Goal: Task Accomplishment & Management: Complete application form

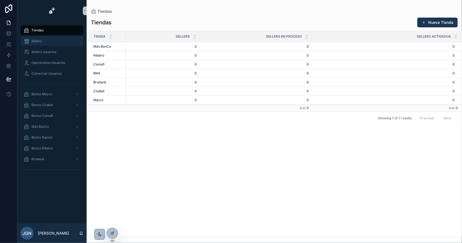
click at [39, 41] on span "Sellers" at bounding box center [36, 41] width 11 height 4
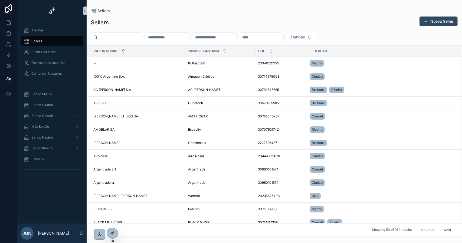
click at [435, 20] on button "Nuevo Seller" at bounding box center [438, 21] width 38 height 10
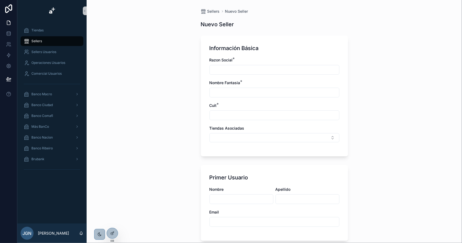
click at [77, 41] on div "Sellers" at bounding box center [52, 41] width 56 height 9
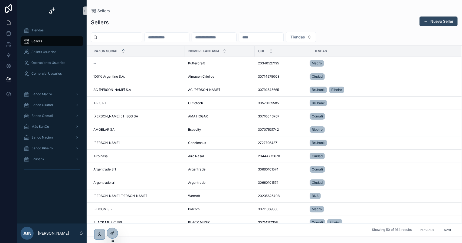
drag, startPoint x: 431, startPoint y: 20, endPoint x: 361, endPoint y: 46, distance: 75.0
click at [432, 20] on button "Nuevo Seller" at bounding box center [438, 21] width 38 height 10
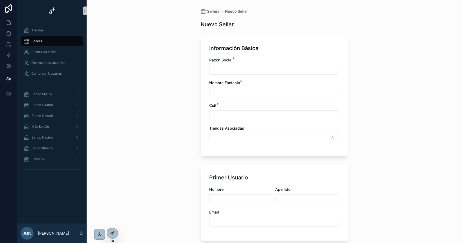
click at [213, 67] on input "scrollable content" at bounding box center [274, 70] width 129 height 8
type input "**********"
click at [237, 90] on input "scrollable content" at bounding box center [274, 93] width 129 height 8
type input "**********"
click at [229, 115] on input "scrollable content" at bounding box center [274, 115] width 129 height 8
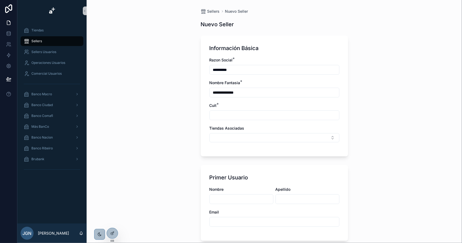
type input "**********"
click at [232, 137] on button "Select Button" at bounding box center [274, 137] width 130 height 9
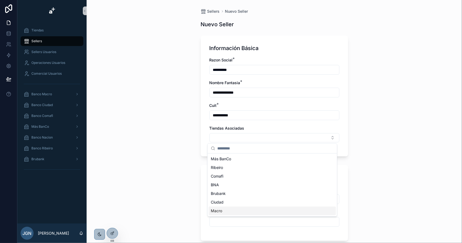
click at [223, 207] on div "Macro" at bounding box center [271, 210] width 127 height 9
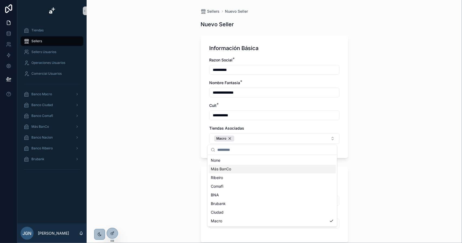
click at [234, 172] on div "Más BanCo" at bounding box center [271, 169] width 127 height 9
click at [370, 135] on div "**********" at bounding box center [274, 121] width 375 height 243
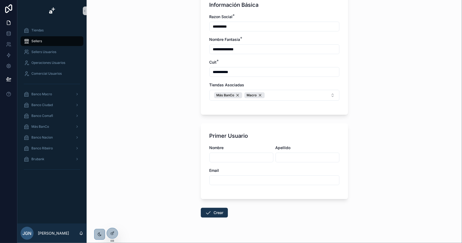
scroll to position [25, 0]
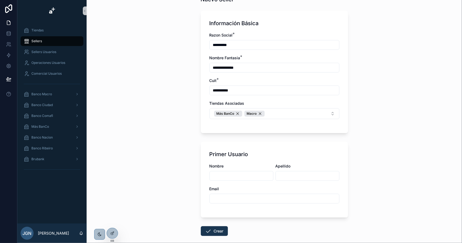
click at [224, 198] on input "scrollable content" at bounding box center [274, 199] width 129 height 8
click at [226, 197] on input "scrollable content" at bounding box center [274, 199] width 129 height 8
click at [228, 199] on input "scrollable content" at bounding box center [274, 199] width 129 height 8
click at [224, 199] on input "scrollable content" at bounding box center [274, 199] width 129 height 8
type input "**********"
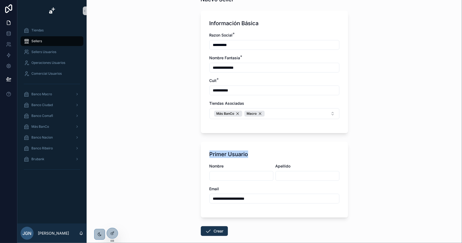
drag, startPoint x: 209, startPoint y: 152, endPoint x: 247, endPoint y: 152, distance: 38.7
click at [247, 152] on div "Primer Usuario" at bounding box center [274, 154] width 130 height 8
click at [237, 179] on input "scrollable content" at bounding box center [241, 176] width 63 height 8
click at [222, 195] on input "**********" at bounding box center [274, 199] width 129 height 8
click at [262, 199] on input "**********" at bounding box center [274, 199] width 129 height 8
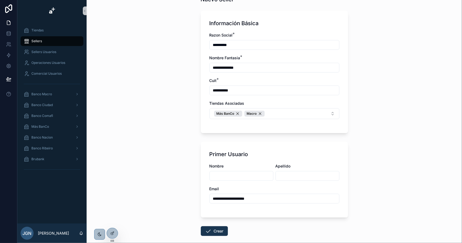
click at [262, 199] on input "**********" at bounding box center [274, 199] width 129 height 8
click at [228, 174] on input "scrollable content" at bounding box center [241, 176] width 63 height 8
click at [219, 175] on input "scrollable content" at bounding box center [241, 176] width 63 height 8
click at [224, 174] on input "scrollable content" at bounding box center [241, 176] width 63 height 8
type input "*****"
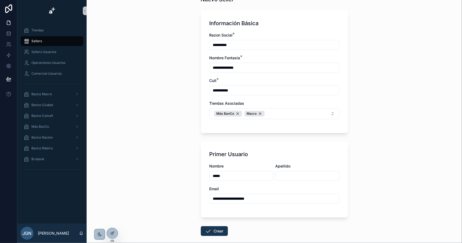
click at [294, 171] on div "scrollable content" at bounding box center [307, 176] width 64 height 10
type input "*********"
click at [285, 188] on div "Email" at bounding box center [274, 188] width 130 height 5
click at [210, 228] on button "Crear" at bounding box center [214, 231] width 27 height 10
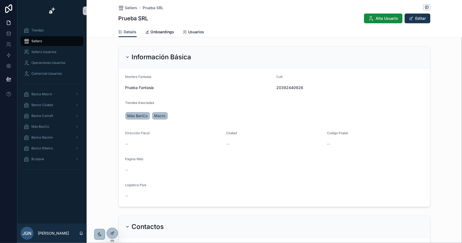
click at [190, 32] on span "Usuarios" at bounding box center [196, 31] width 16 height 5
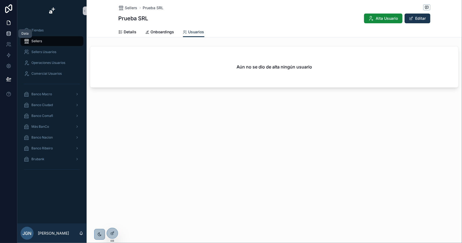
click at [10, 35] on icon at bounding box center [9, 35] width 4 height 2
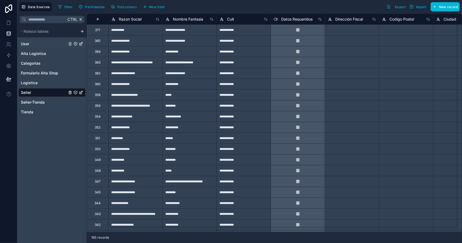
click at [34, 47] on div "User" at bounding box center [51, 43] width 67 height 9
click at [22, 42] on span "User" at bounding box center [25, 43] width 8 height 5
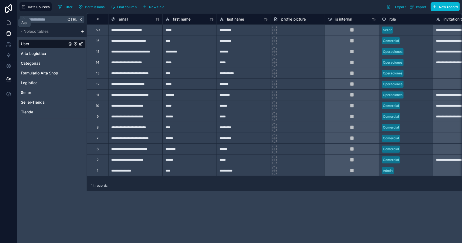
click at [4, 22] on link at bounding box center [8, 22] width 17 height 11
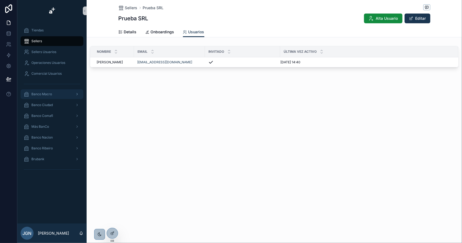
click at [49, 94] on span "Banco Macro" at bounding box center [41, 94] width 21 height 4
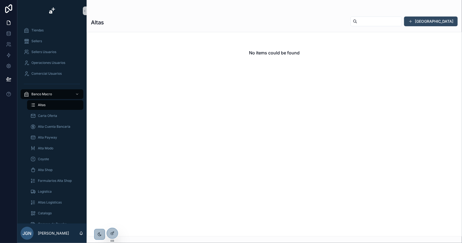
click at [442, 20] on button "Dar de Alta" at bounding box center [431, 21] width 54 height 10
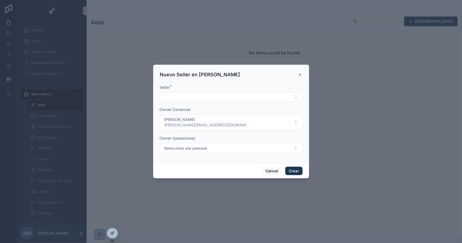
click at [219, 92] on div "Seller *" at bounding box center [231, 93] width 143 height 17
click at [207, 99] on button "Select Button" at bounding box center [231, 96] width 143 height 9
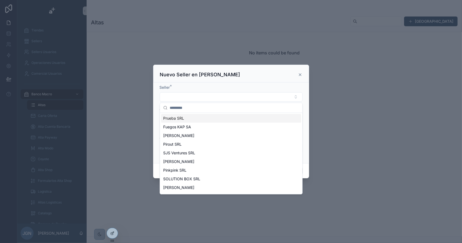
click at [183, 121] on div "Prueba SRL" at bounding box center [231, 118] width 140 height 9
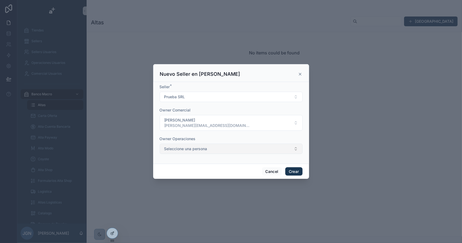
click at [201, 149] on span "Seleccione una persona" at bounding box center [185, 148] width 43 height 5
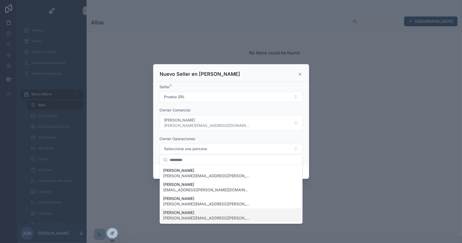
click at [194, 213] on span "Belén Recalde" at bounding box center [206, 212] width 87 height 5
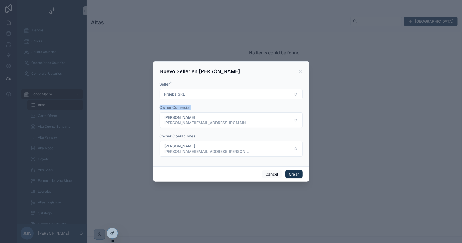
drag, startPoint x: 160, startPoint y: 105, endPoint x: 204, endPoint y: 104, distance: 44.4
click at [204, 104] on form "Seller * Prueba SRL Owner Comercial Juan Gomez Naar juan@nautom.com Owner Opera…" at bounding box center [231, 121] width 143 height 81
click at [212, 161] on form "Seller * Prueba SRL Owner Comercial Juan Gomez Naar juan@nautom.com Owner Opera…" at bounding box center [231, 121] width 143 height 81
click at [191, 92] on button "Prueba SRL" at bounding box center [231, 94] width 143 height 10
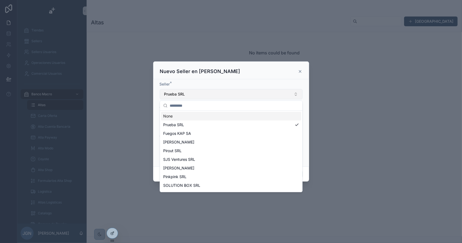
click at [191, 92] on button "Prueba SRL" at bounding box center [231, 94] width 143 height 10
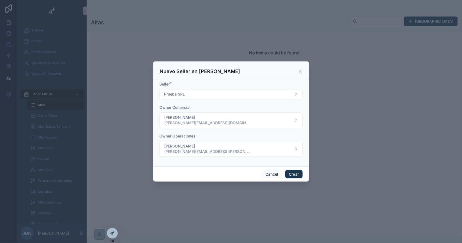
click at [194, 81] on div "Seller * Prueba SRL Owner Comercial Juan Gomez Naar juan@nautom.com Owner Opera…" at bounding box center [231, 122] width 156 height 87
click at [291, 175] on button "Crear" at bounding box center [293, 174] width 17 height 9
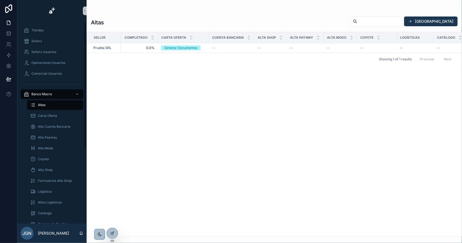
click at [52, 105] on div "Altas" at bounding box center [55, 105] width 50 height 9
click at [55, 115] on span "Carta Oferta" at bounding box center [47, 116] width 19 height 4
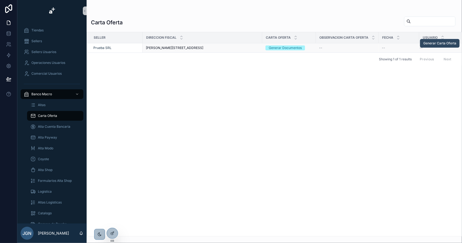
click at [434, 43] on span "Generar Carta Oferta" at bounding box center [439, 43] width 33 height 4
click at [111, 235] on icon at bounding box center [112, 233] width 2 height 2
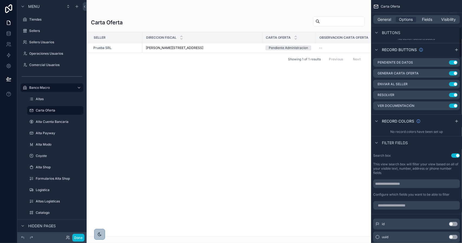
scroll to position [216, 0]
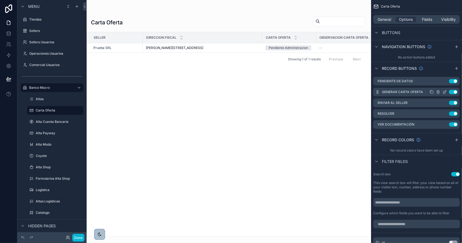
click at [444, 91] on icon "scrollable content" at bounding box center [445, 91] width 2 height 2
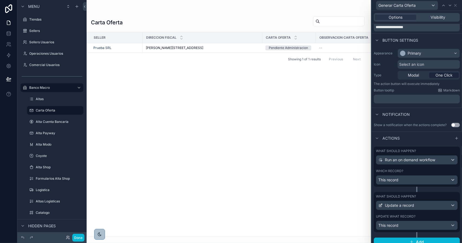
scroll to position [29, 0]
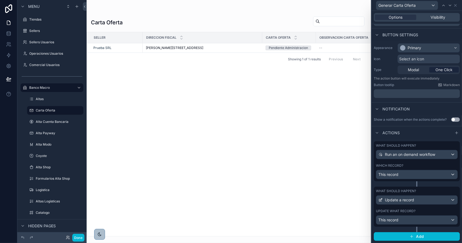
click at [409, 206] on div "What should happen? Update a record Update what record? This record" at bounding box center [416, 207] width 86 height 40
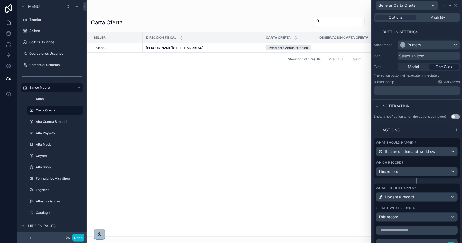
click at [409, 207] on div "What should happen? Update a record Update what record? This record" at bounding box center [416, 204] width 86 height 40
click at [409, 163] on div "What should happen? Run an on demand workflow Which record? This record" at bounding box center [416, 158] width 86 height 40
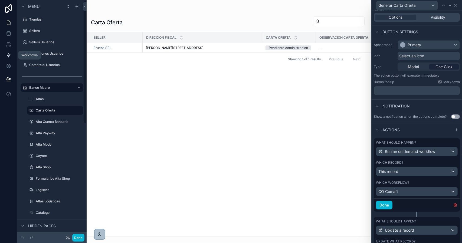
click at [7, 55] on icon at bounding box center [8, 55] width 3 height 4
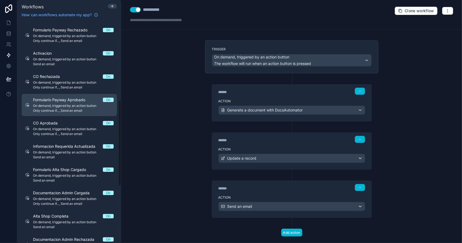
scroll to position [80, 0]
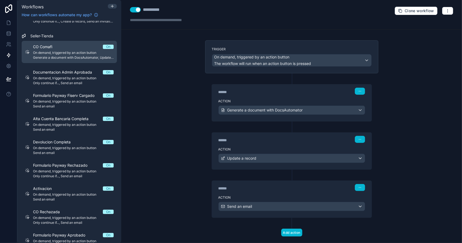
click at [72, 53] on span "On demand, triggered by an action button" at bounding box center [73, 53] width 81 height 4
click at [60, 52] on span "On demand, triggered by an action button" at bounding box center [73, 53] width 81 height 4
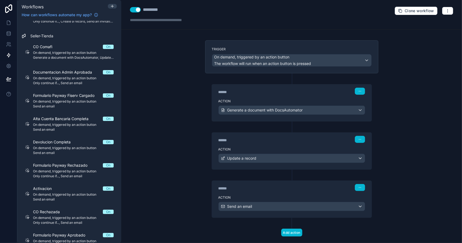
click at [244, 193] on div "Action Send an email" at bounding box center [292, 205] width 160 height 24
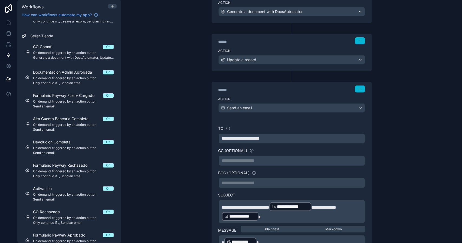
scroll to position [108, 0]
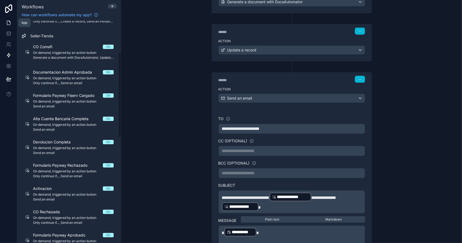
click at [9, 24] on icon at bounding box center [8, 22] width 5 height 5
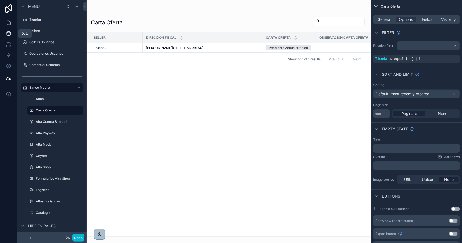
click at [11, 34] on icon at bounding box center [8, 33] width 5 height 5
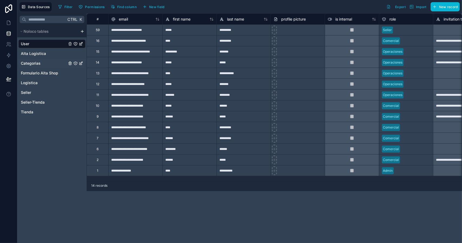
click at [29, 61] on span "Categorias" at bounding box center [31, 63] width 20 height 5
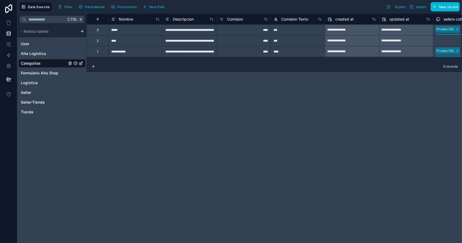
click at [251, 30] on div "****" at bounding box center [243, 29] width 54 height 11
click at [249, 41] on div "****" at bounding box center [243, 40] width 54 height 11
click at [252, 53] on div "****" at bounding box center [243, 51] width 54 height 11
click at [247, 32] on div "****" at bounding box center [243, 29] width 54 height 11
click at [248, 45] on div "****" at bounding box center [243, 40] width 54 height 11
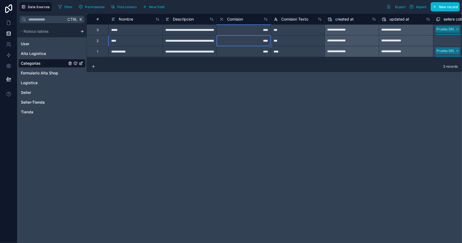
click at [249, 55] on div "****" at bounding box center [243, 51] width 54 height 11
click at [250, 30] on div "****" at bounding box center [243, 29] width 54 height 11
click at [251, 38] on div "****" at bounding box center [243, 40] width 54 height 11
click at [255, 51] on div "****" at bounding box center [243, 51] width 54 height 11
click at [285, 29] on div "***" at bounding box center [297, 29] width 54 height 11
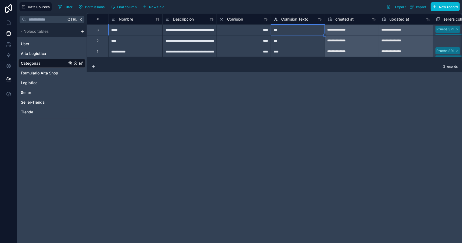
click at [288, 41] on div "***" at bounding box center [297, 40] width 54 height 11
click at [287, 53] on div "****" at bounding box center [297, 51] width 54 height 11
click at [10, 25] on icon at bounding box center [8, 22] width 5 height 5
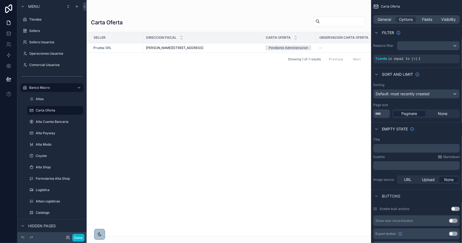
click at [85, 235] on div "Done" at bounding box center [51, 237] width 69 height 11
click at [77, 236] on button "Done" at bounding box center [78, 238] width 12 height 8
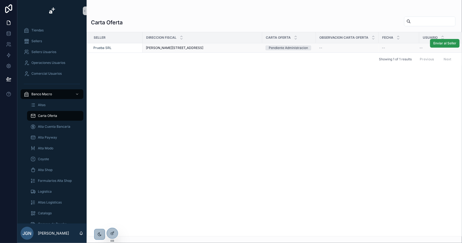
click at [442, 41] on span "Enviar al Seller" at bounding box center [444, 43] width 23 height 4
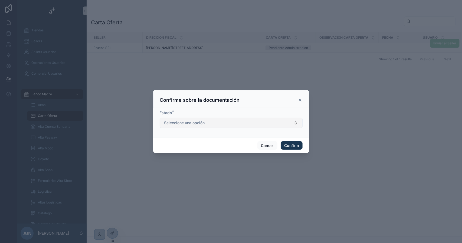
click at [226, 126] on button "Seleccione una opción" at bounding box center [231, 123] width 143 height 10
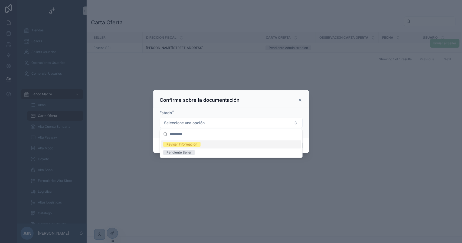
click at [184, 144] on div "Revisar Informacion" at bounding box center [181, 144] width 31 height 5
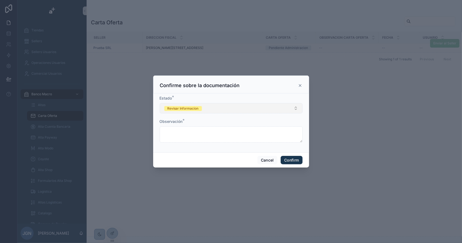
click at [195, 109] on div "Revisar Informacion" at bounding box center [182, 108] width 31 height 5
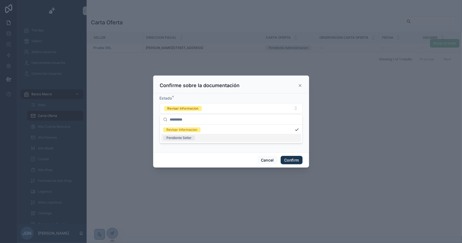
click at [181, 138] on div "Pendiente Seller" at bounding box center [178, 137] width 25 height 5
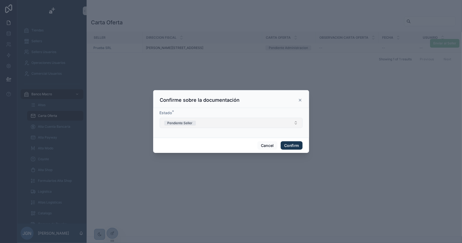
click at [184, 119] on button "Pendiente Seller" at bounding box center [231, 123] width 143 height 10
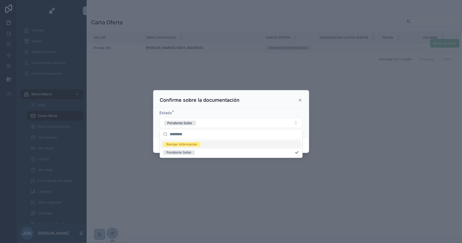
click at [187, 147] on div "Revisar Informacion" at bounding box center [231, 144] width 140 height 8
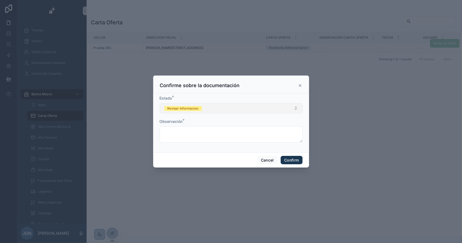
click at [190, 110] on div "Revisar Informacion" at bounding box center [182, 108] width 31 height 5
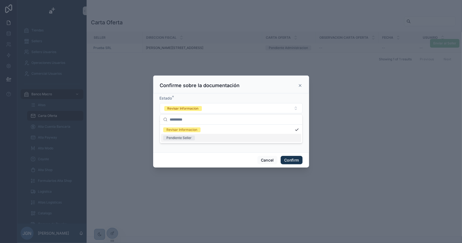
click at [184, 136] on div "Pendiente Seller" at bounding box center [178, 137] width 25 height 5
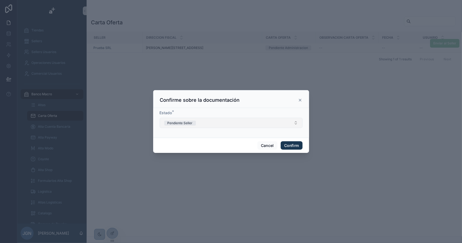
click at [201, 123] on button "Pendiente Seller" at bounding box center [231, 123] width 143 height 10
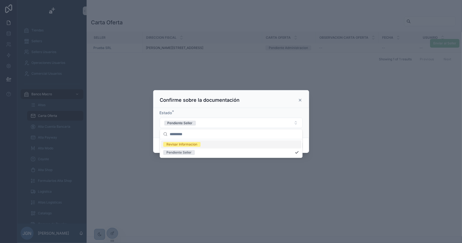
click at [190, 142] on div "Revisar Informacion" at bounding box center [181, 144] width 31 height 5
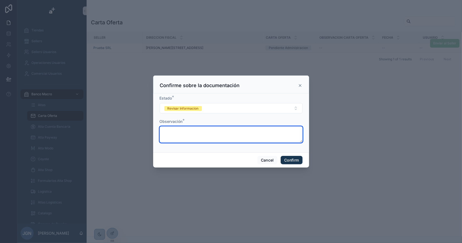
drag, startPoint x: 198, startPoint y: 132, endPoint x: 200, endPoint y: 129, distance: 3.4
click at [198, 132] on textarea at bounding box center [231, 134] width 143 height 16
type textarea "**********"
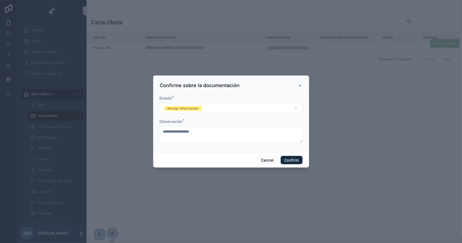
click at [296, 159] on button "Confirm" at bounding box center [291, 160] width 22 height 9
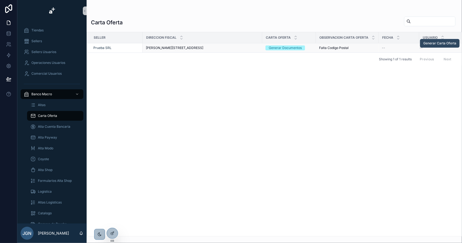
click at [436, 42] on span "Generar Carta Oferta" at bounding box center [439, 43] width 33 height 4
click at [8, 30] on link at bounding box center [8, 33] width 17 height 11
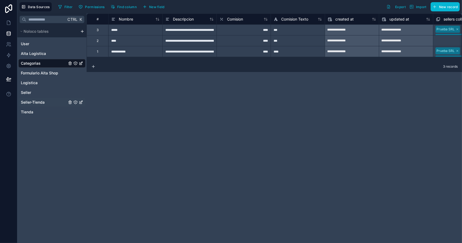
click at [37, 100] on span "Seller-Tienda" at bounding box center [33, 102] width 24 height 5
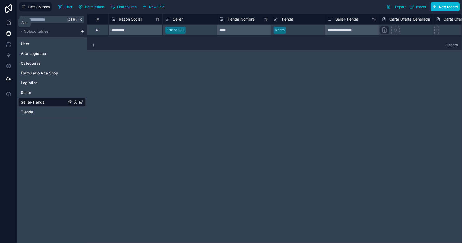
click at [9, 20] on icon at bounding box center [8, 22] width 5 height 5
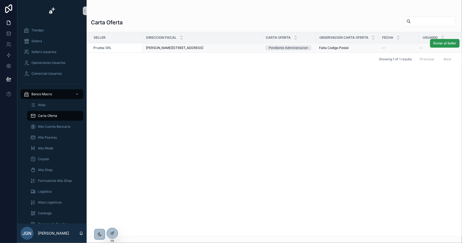
click at [441, 42] on span "Enviar al Seller" at bounding box center [444, 43] width 23 height 4
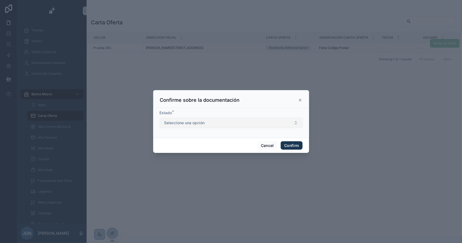
click at [248, 121] on button "Seleccione una opción" at bounding box center [231, 123] width 143 height 10
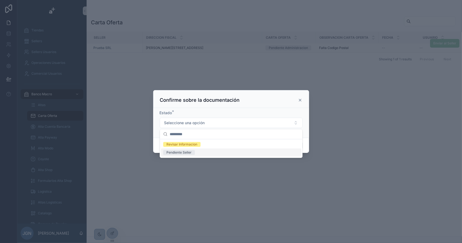
click at [190, 154] on div "Pendiente Seller" at bounding box center [178, 152] width 25 height 5
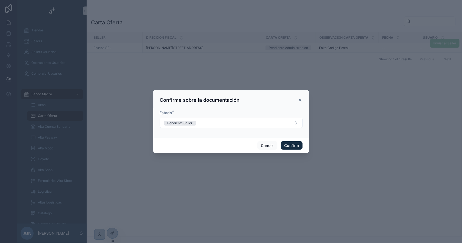
click at [292, 145] on button "Confirm" at bounding box center [291, 145] width 22 height 9
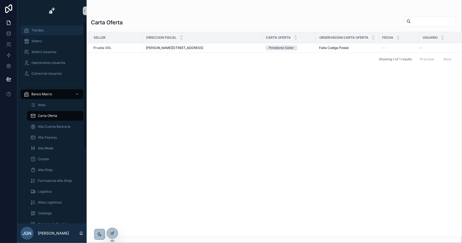
click at [45, 30] on div "Tiendas" at bounding box center [52, 30] width 56 height 9
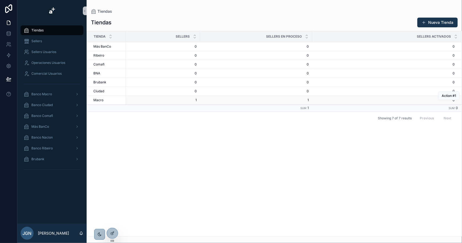
click at [101, 100] on span "Macro" at bounding box center [98, 100] width 10 height 4
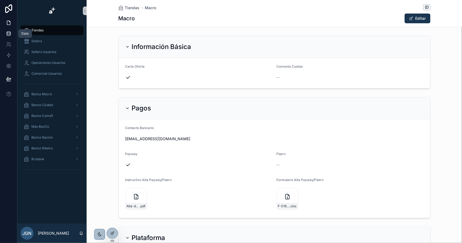
click at [11, 33] on icon at bounding box center [8, 33] width 5 height 5
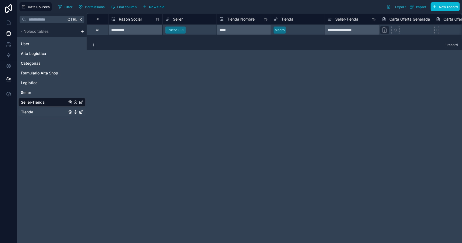
click at [32, 112] on span "Tienda" at bounding box center [27, 111] width 12 height 5
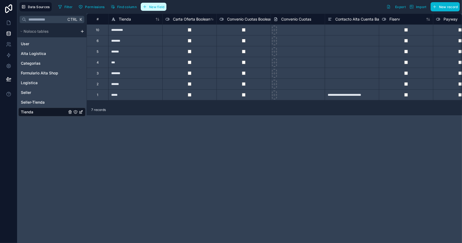
click at [154, 7] on span "New field" at bounding box center [156, 7] width 15 height 4
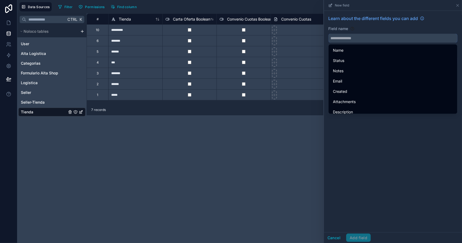
click at [342, 39] on input "text" at bounding box center [392, 38] width 129 height 9
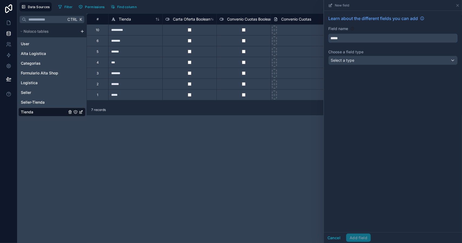
type input "*****"
click at [341, 58] on span "Select a type" at bounding box center [342, 60] width 24 height 5
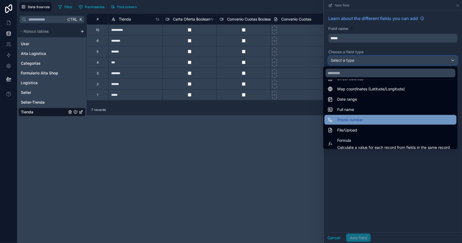
scroll to position [108, 0]
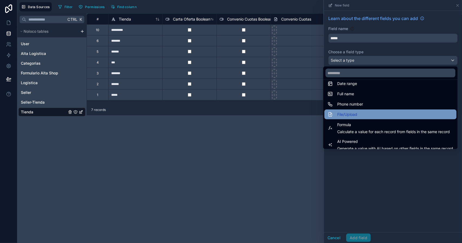
click at [359, 116] on div "File/Upload" at bounding box center [389, 114] width 125 height 6
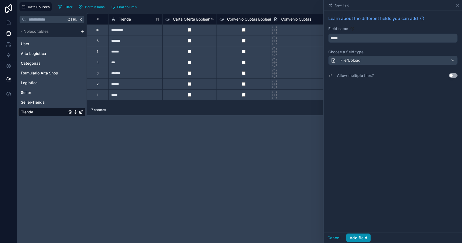
drag, startPoint x: 360, startPoint y: 236, endPoint x: 356, endPoint y: 229, distance: 7.9
click at [361, 236] on button "Add field" at bounding box center [358, 237] width 25 height 9
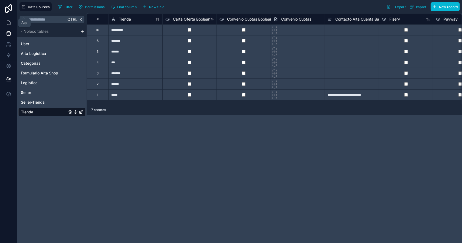
click at [9, 22] on icon at bounding box center [8, 22] width 5 height 5
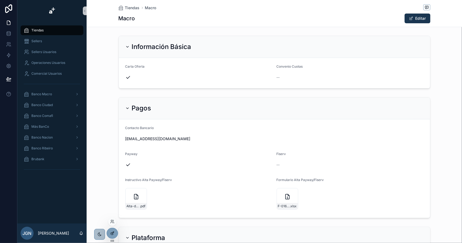
click at [112, 235] on icon at bounding box center [112, 233] width 4 height 4
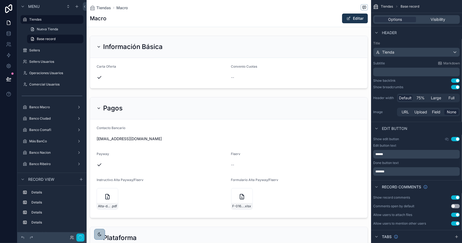
click at [232, 74] on div "scrollable content" at bounding box center [229, 62] width 284 height 57
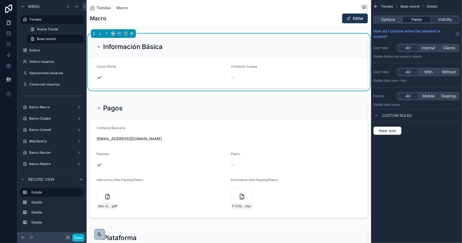
click at [419, 20] on span "Fields" at bounding box center [416, 19] width 10 height 5
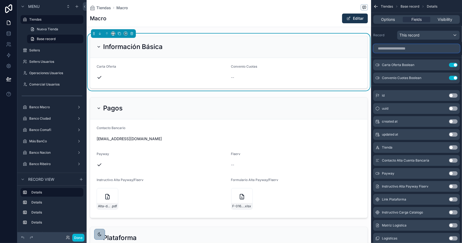
click at [422, 49] on input "scrollable content" at bounding box center [416, 48] width 87 height 9
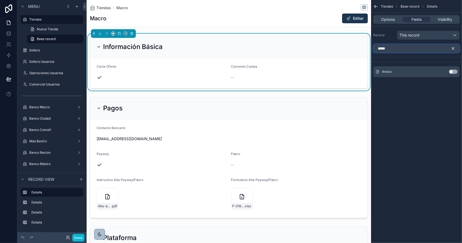
type input "*****"
click at [452, 73] on button "Use setting" at bounding box center [453, 71] width 9 height 4
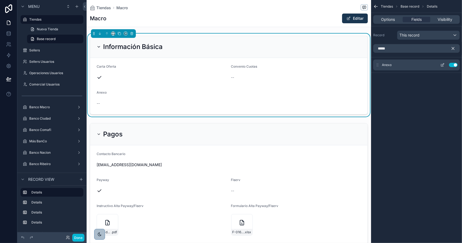
click at [442, 67] on div "Anexo Use setting" at bounding box center [416, 64] width 87 height 11
click at [442, 65] on icon "scrollable content" at bounding box center [443, 64] width 2 height 2
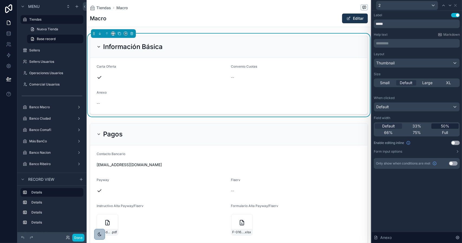
click at [443, 126] on span "50%" at bounding box center [444, 125] width 8 height 5
click at [80, 237] on button "Done" at bounding box center [78, 238] width 12 height 8
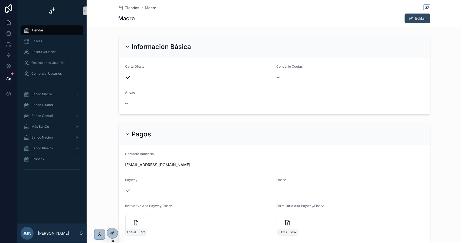
click at [409, 20] on span "scrollable content" at bounding box center [411, 18] width 4 height 4
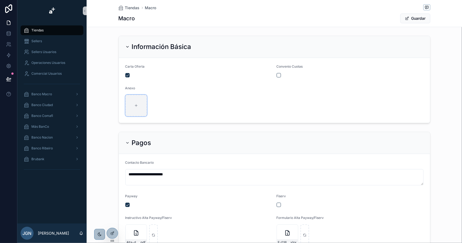
click at [134, 106] on icon "scrollable content" at bounding box center [136, 106] width 4 height 4
type input "**********"
click at [409, 19] on button "Guardar" at bounding box center [415, 19] width 30 height 10
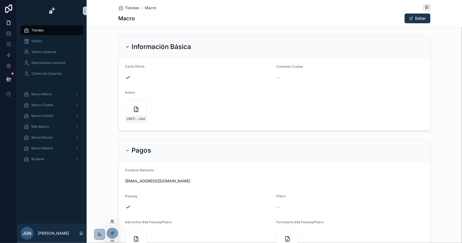
click at [114, 220] on icon at bounding box center [112, 221] width 4 height 4
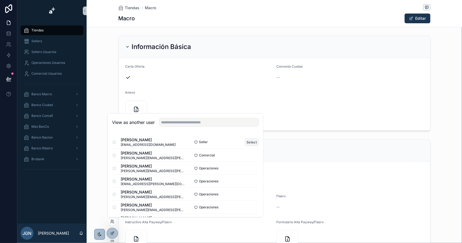
click at [250, 140] on button "Select" at bounding box center [251, 142] width 14 height 8
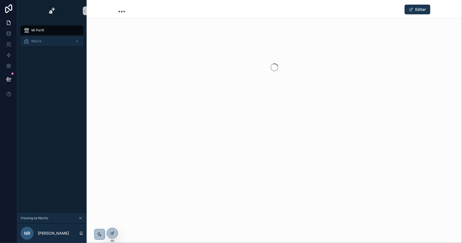
click at [44, 39] on div "Macro" at bounding box center [52, 41] width 56 height 9
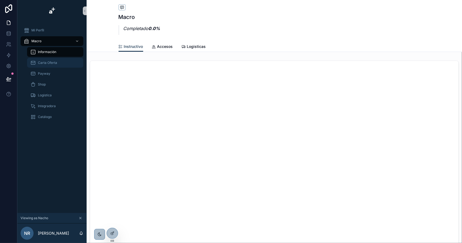
click at [46, 63] on span "Carta Oferta" at bounding box center [47, 63] width 19 height 4
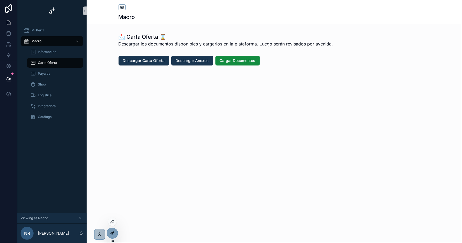
click at [112, 230] on div at bounding box center [112, 233] width 11 height 10
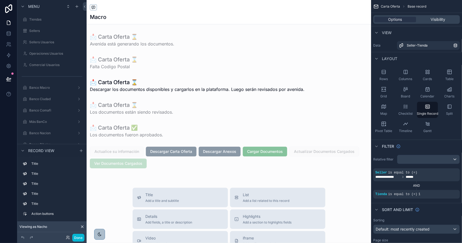
click at [214, 150] on div "scrollable content" at bounding box center [229, 211] width 284 height 423
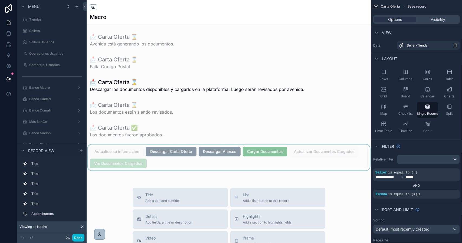
drag, startPoint x: 191, startPoint y: 153, endPoint x: 202, endPoint y: 153, distance: 10.3
click at [192, 153] on div "scrollable content" at bounding box center [229, 157] width 284 height 26
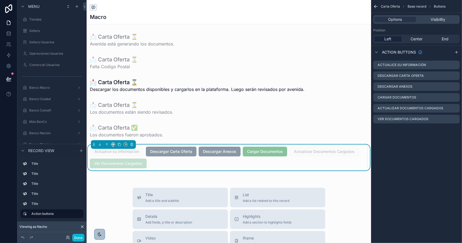
click at [225, 152] on span "Descargar Anexos" at bounding box center [219, 150] width 42 height 5
click at [232, 151] on span "Descargar Anexos" at bounding box center [219, 150] width 42 height 5
click at [454, 86] on icon "scrollable content" at bounding box center [455, 86] width 4 height 4
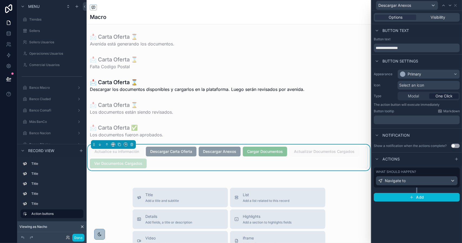
click at [429, 174] on div "What should happen? Navigate to" at bounding box center [417, 178] width 82 height 16
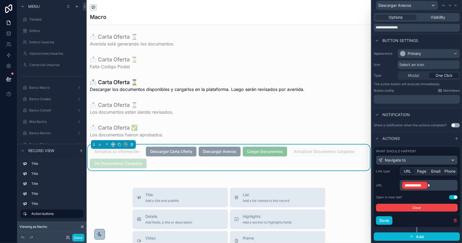
scroll to position [24, 0]
click at [439, 184] on p "**********" at bounding box center [429, 185] width 55 height 9
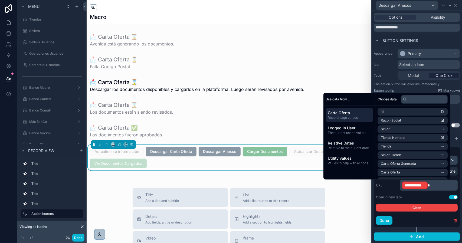
scroll to position [22, 0]
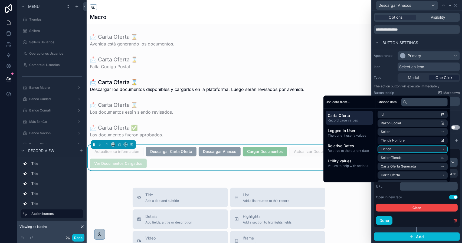
click at [403, 150] on li "Tienda" at bounding box center [412, 149] width 70 height 8
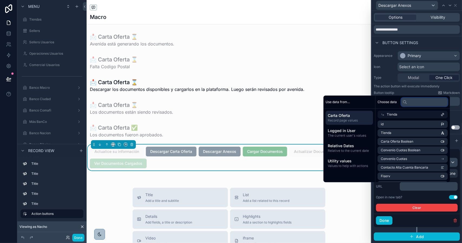
click at [414, 103] on input "text" at bounding box center [424, 102] width 47 height 9
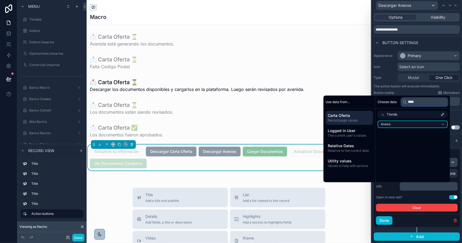
type input "****"
click at [404, 124] on li "Anexo" at bounding box center [412, 124] width 70 height 8
click at [410, 123] on div "Anexo" at bounding box center [412, 123] width 70 height 8
click at [439, 124] on li "Anexo" at bounding box center [412, 124] width 70 height 8
click at [352, 116] on span "Carta Oferta" at bounding box center [348, 115] width 43 height 5
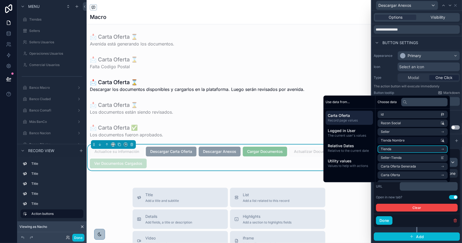
click at [435, 148] on li "Tienda" at bounding box center [412, 149] width 70 height 8
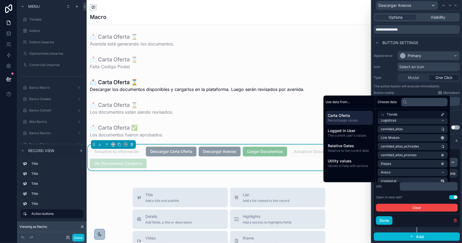
scroll to position [162, 0]
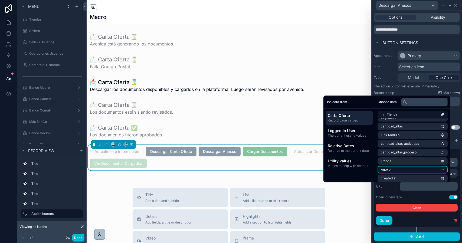
click at [443, 170] on icon "scrollable content" at bounding box center [442, 170] width 4 height 4
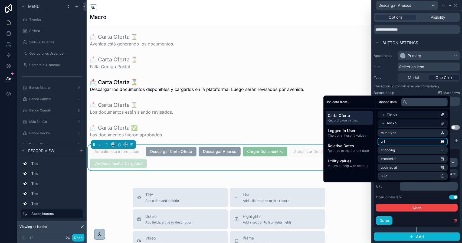
click at [428, 143] on li "url" at bounding box center [412, 142] width 70 height 8
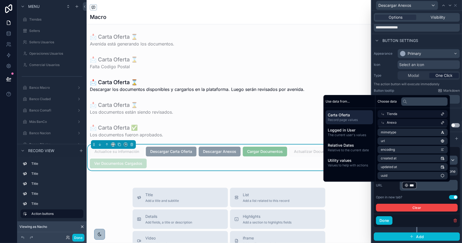
click at [422, 197] on div "Link type URL Page Email Phone URL ﻿ *** ﻿ ﻿ Open in new tab? Use setting Clear" at bounding box center [417, 189] width 82 height 45
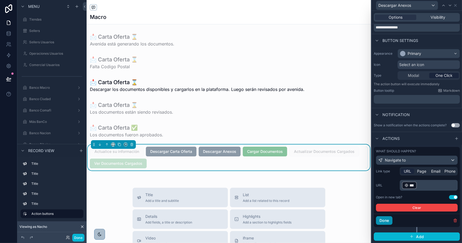
click at [386, 224] on button "Done" at bounding box center [384, 220] width 16 height 9
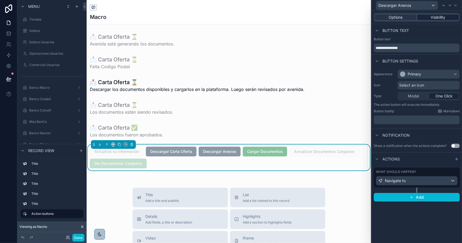
click at [429, 17] on div "Visibility" at bounding box center [437, 17] width 41 height 5
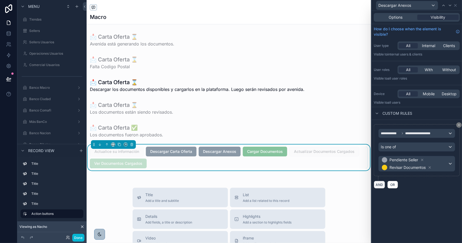
click at [379, 184] on button "AND" at bounding box center [378, 185] width 11 height 8
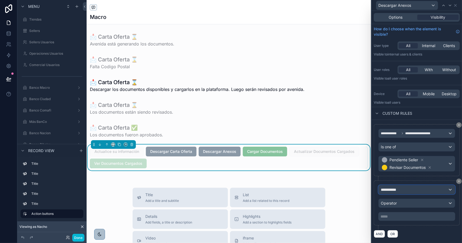
click at [399, 190] on span "**********" at bounding box center [390, 189] width 20 height 5
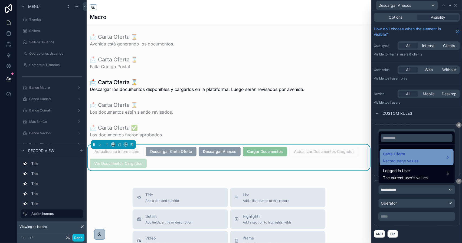
click at [402, 157] on div "Carta Oferta Record page values" at bounding box center [400, 157] width 35 height 13
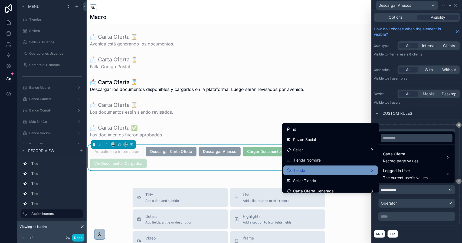
click at [329, 168] on div "Tienda" at bounding box center [330, 170] width 88 height 6
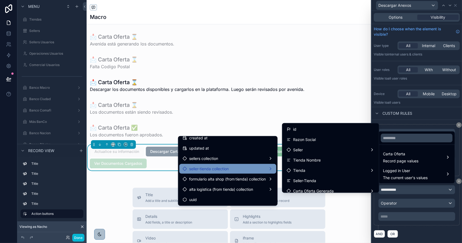
scroll to position [207, 0]
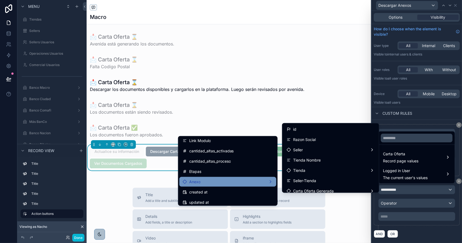
click at [209, 180] on div "Anexo" at bounding box center [228, 181] width 90 height 6
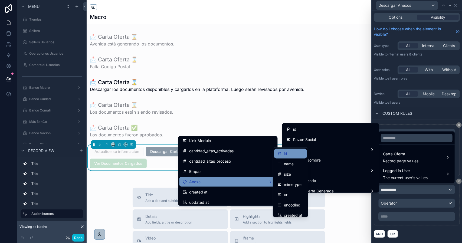
click at [291, 156] on div "id" at bounding box center [290, 153] width 26 height 6
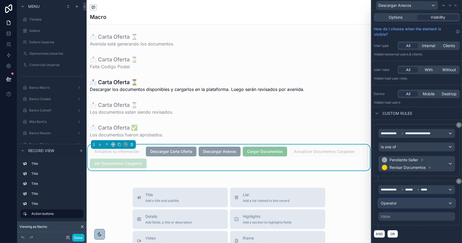
click at [388, 204] on span "Operator" at bounding box center [388, 202] width 16 height 5
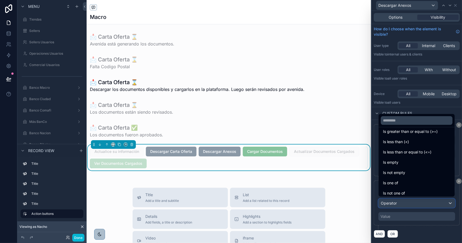
scroll to position [38, 0]
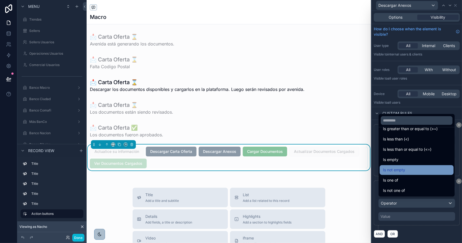
click at [412, 171] on div "Is not empty" at bounding box center [416, 170] width 67 height 6
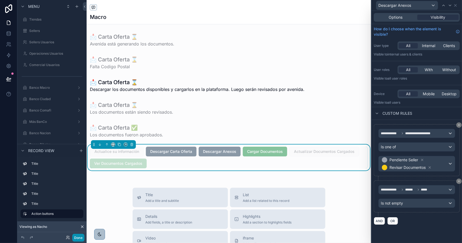
click at [76, 238] on button "Done" at bounding box center [78, 238] width 12 height 8
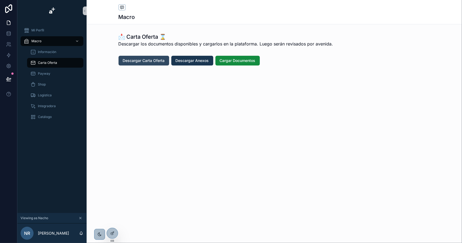
click at [139, 60] on span "Descargar Carta Oferta" at bounding box center [144, 60] width 42 height 5
click at [194, 58] on span "Descargar Anexos" at bounding box center [191, 60] width 33 height 5
click at [8, 34] on icon at bounding box center [8, 33] width 5 height 5
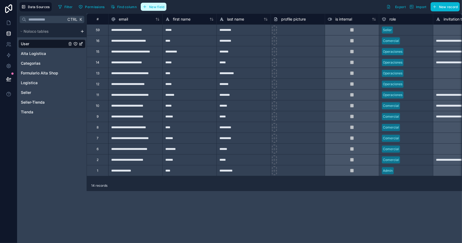
click at [150, 8] on span "New field" at bounding box center [156, 7] width 15 height 4
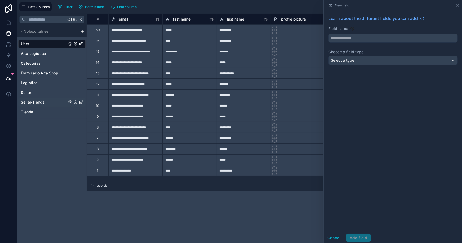
click at [37, 102] on span "Seller-Tienda" at bounding box center [33, 102] width 24 height 5
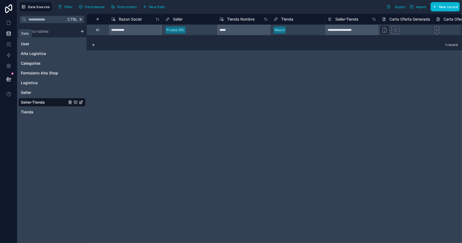
click at [9, 34] on icon at bounding box center [8, 33] width 5 height 5
click at [9, 22] on icon at bounding box center [8, 22] width 5 height 5
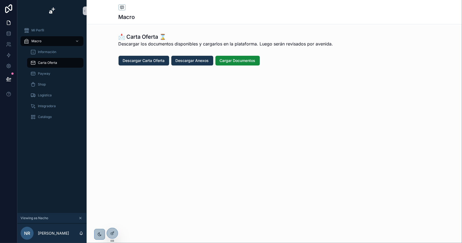
click at [79, 218] on icon "scrollable content" at bounding box center [80, 218] width 4 height 4
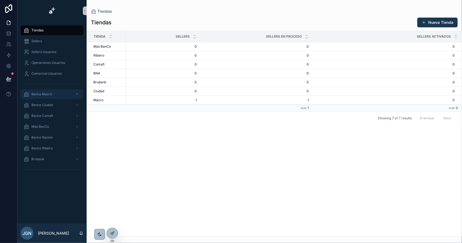
click at [52, 94] on div "Banco Macro" at bounding box center [52, 94] width 56 height 9
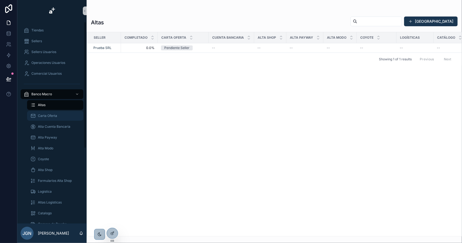
click at [49, 115] on span "Carta Oferta" at bounding box center [47, 116] width 19 height 4
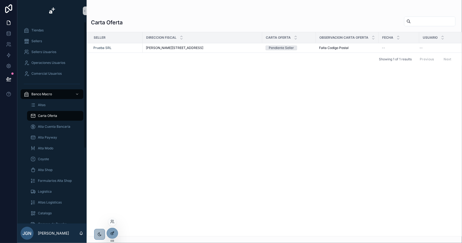
click at [111, 231] on div at bounding box center [112, 233] width 11 height 10
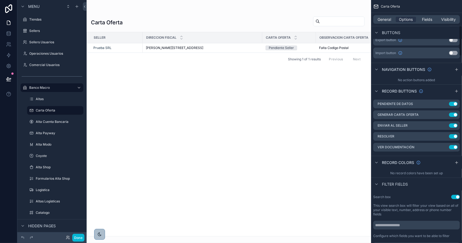
scroll to position [216, 0]
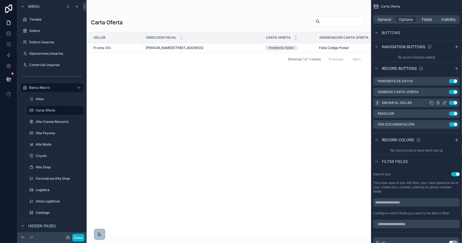
click at [445, 102] on icon "scrollable content" at bounding box center [444, 103] width 4 height 4
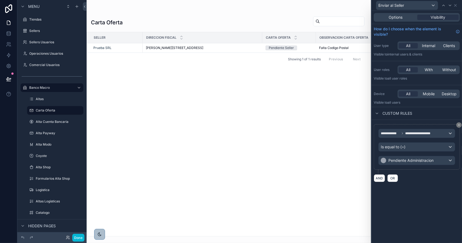
drag, startPoint x: 397, startPoint y: 15, endPoint x: 399, endPoint y: 22, distance: 6.8
click at [397, 15] on span "Options" at bounding box center [395, 17] width 14 height 5
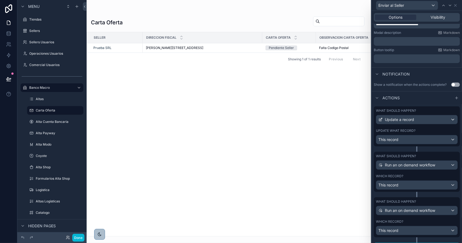
scroll to position [111, 0]
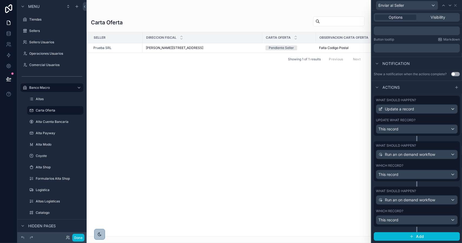
click at [405, 118] on div "What should happen? Update a record Update what record? This record" at bounding box center [416, 116] width 86 height 40
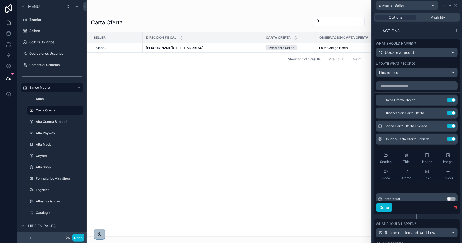
scroll to position [165, 0]
click at [401, 89] on input "text" at bounding box center [417, 85] width 82 height 9
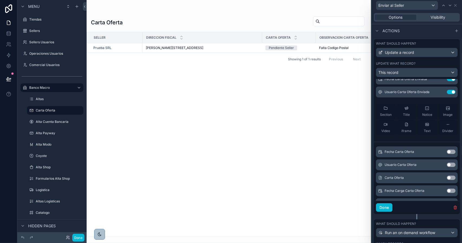
scroll to position [75, 0]
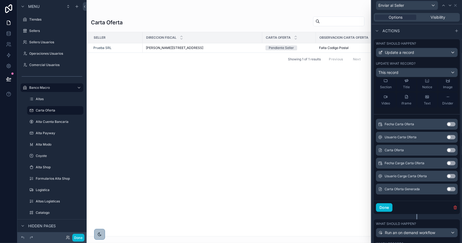
type input "*****"
click at [446, 152] on button "Use setting" at bounding box center [450, 150] width 9 height 4
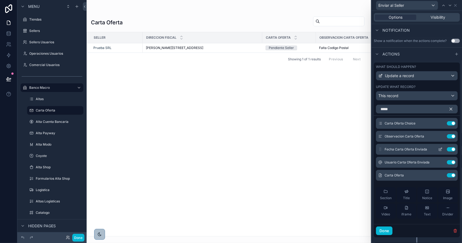
scroll to position [138, 0]
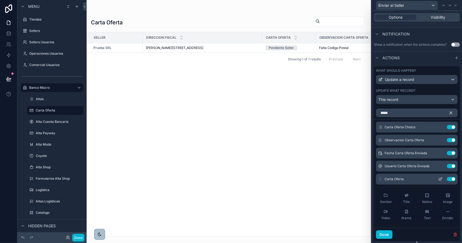
click at [438, 181] on icon at bounding box center [440, 179] width 4 height 4
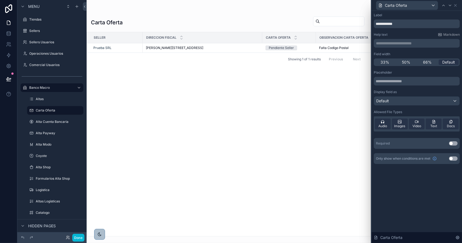
click at [454, 144] on button "Use setting" at bounding box center [453, 143] width 9 height 4
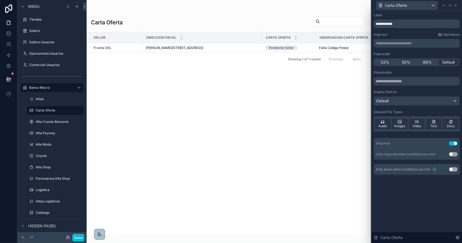
drag, startPoint x: 452, startPoint y: 144, endPoint x: 444, endPoint y: 132, distance: 13.8
click at [452, 144] on button "Use setting" at bounding box center [453, 143] width 9 height 4
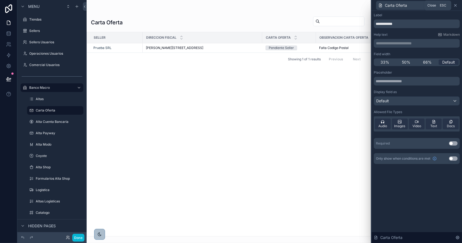
click at [455, 5] on icon at bounding box center [455, 5] width 2 height 2
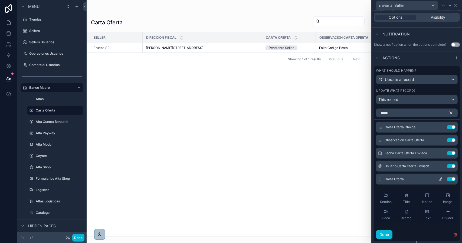
click at [438, 181] on icon at bounding box center [440, 179] width 4 height 4
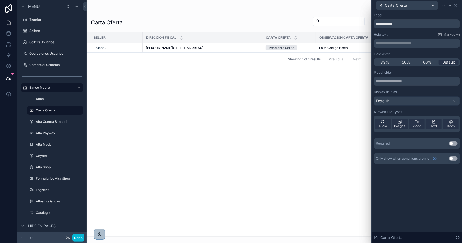
drag, startPoint x: 454, startPoint y: 142, endPoint x: 435, endPoint y: 104, distance: 42.9
click at [454, 143] on button "Use setting" at bounding box center [453, 143] width 9 height 4
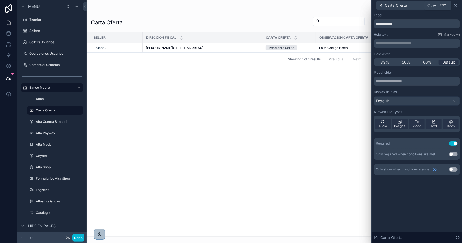
click at [457, 6] on icon at bounding box center [455, 5] width 4 height 4
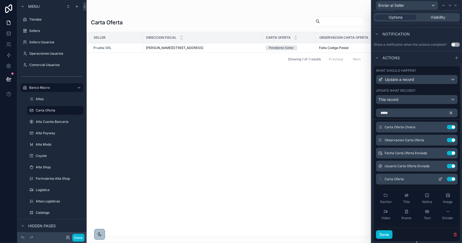
click at [438, 181] on icon at bounding box center [440, 179] width 4 height 4
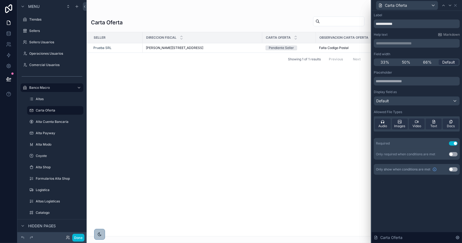
click at [455, 171] on button "Use setting" at bounding box center [453, 169] width 9 height 4
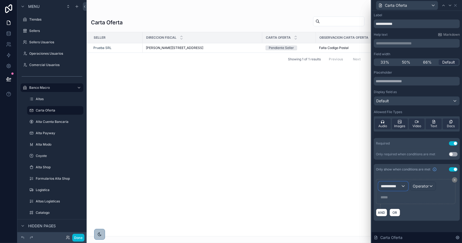
click at [394, 185] on span "**********" at bounding box center [390, 185] width 20 height 5
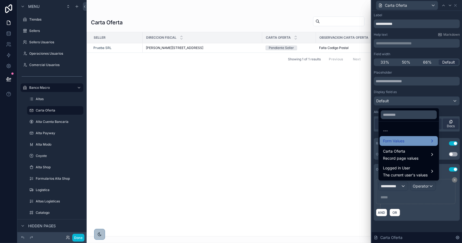
click at [401, 141] on span "Form Values" at bounding box center [393, 141] width 21 height 6
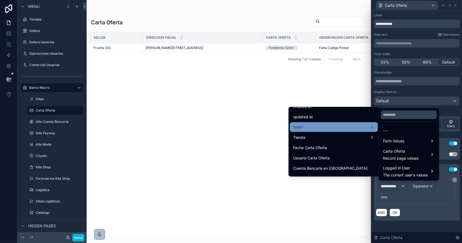
scroll to position [0, 0]
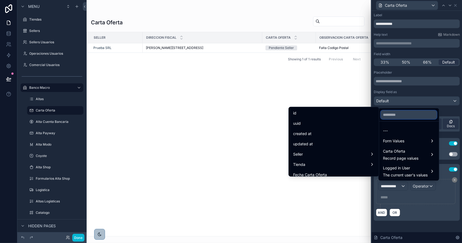
click at [394, 117] on input "text" at bounding box center [408, 114] width 56 height 9
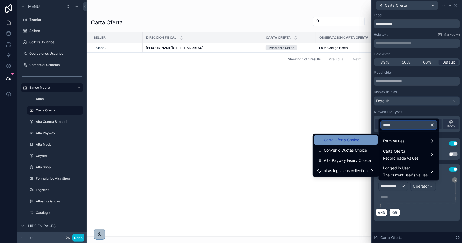
type input "*****"
click at [363, 138] on div "Carta Oferta Choice" at bounding box center [345, 140] width 57 height 6
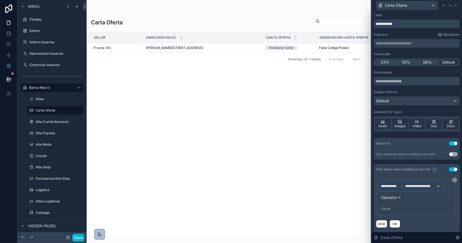
click at [412, 188] on div "**********" at bounding box center [410, 186] width 64 height 9
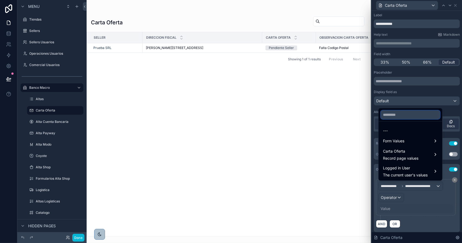
click at [405, 113] on input "text" at bounding box center [409, 114] width 59 height 9
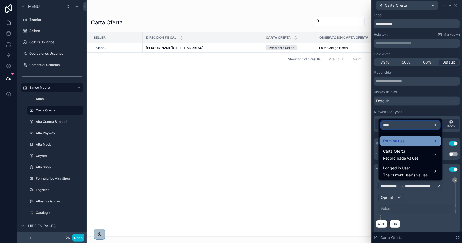
type input "****"
click at [387, 138] on span "Form Values" at bounding box center [393, 141] width 21 height 6
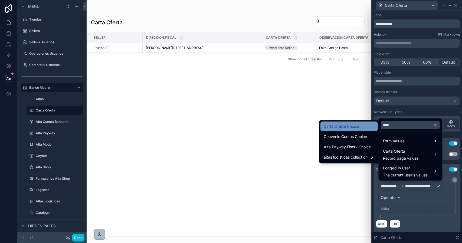
click at [359, 127] on div "Carta Oferta Choice" at bounding box center [348, 126] width 51 height 6
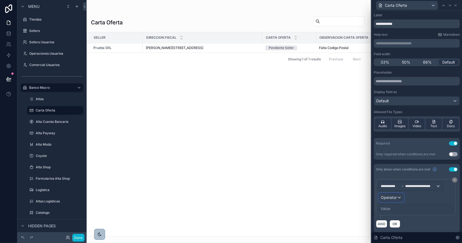
click at [393, 197] on span "Operator" at bounding box center [388, 197] width 16 height 5
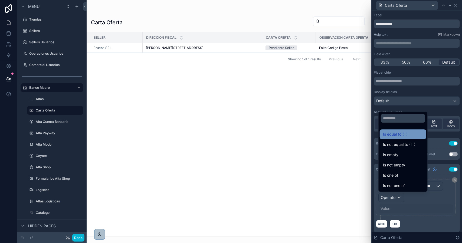
click at [400, 135] on span "Is equal to (=)" at bounding box center [395, 134] width 25 height 6
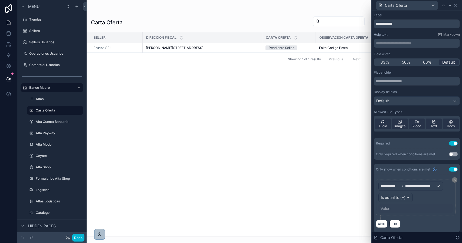
click at [391, 207] on div "Value" at bounding box center [415, 208] width 75 height 9
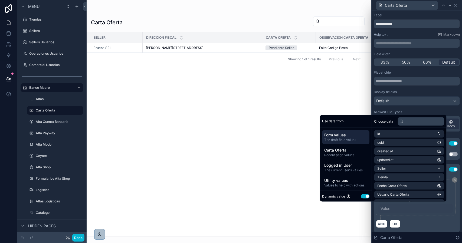
drag, startPoint x: 363, startPoint y: 197, endPoint x: 368, endPoint y: 193, distance: 6.1
click at [363, 197] on button "Use setting" at bounding box center [365, 196] width 9 height 4
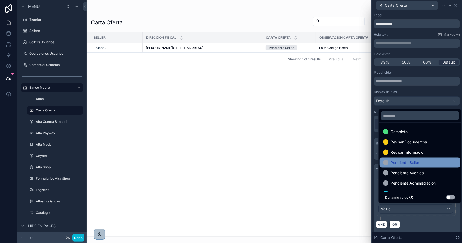
click at [413, 162] on span "Pendiente Seller" at bounding box center [404, 162] width 29 height 6
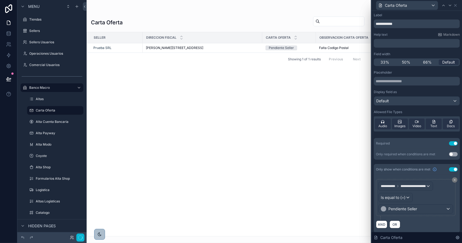
click at [416, 225] on div "AND OR" at bounding box center [417, 224] width 82 height 8
click at [79, 235] on button "Done" at bounding box center [78, 238] width 12 height 8
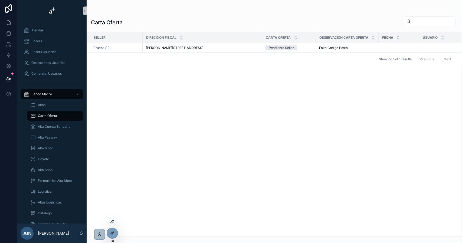
click at [111, 221] on icon at bounding box center [111, 220] width 1 height 1
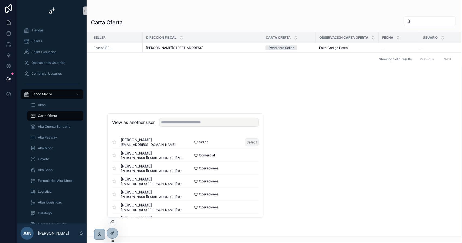
click at [246, 141] on button "Select" at bounding box center [251, 142] width 14 height 8
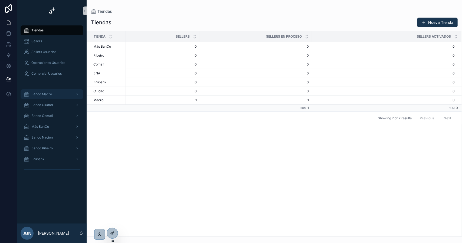
click at [48, 90] on div "Banco Macro" at bounding box center [52, 94] width 56 height 9
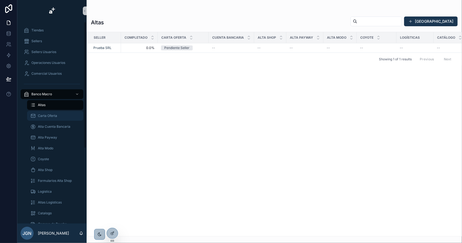
click at [54, 115] on span "Carta Oferta" at bounding box center [47, 116] width 19 height 4
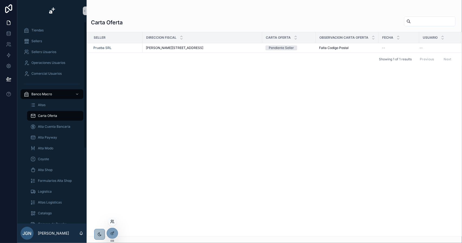
click at [110, 219] on icon at bounding box center [112, 221] width 4 height 4
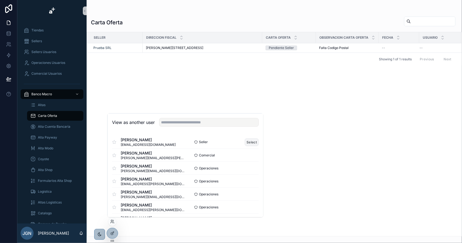
click at [244, 142] on button "Select" at bounding box center [251, 142] width 14 height 8
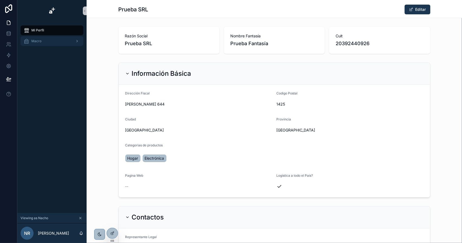
click at [44, 41] on div "Macro" at bounding box center [52, 41] width 56 height 9
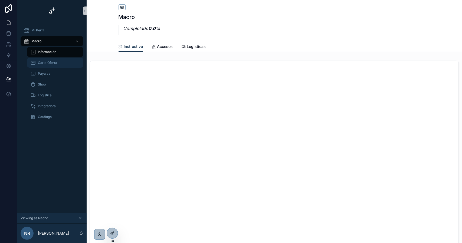
click at [44, 63] on span "Carta Oferta" at bounding box center [47, 63] width 19 height 4
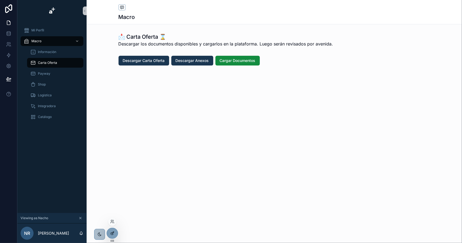
click at [114, 231] on div at bounding box center [112, 233] width 11 height 10
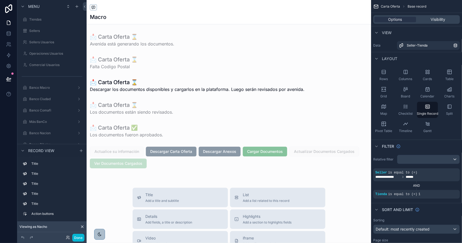
click at [248, 151] on div "scrollable content" at bounding box center [229, 211] width 284 height 423
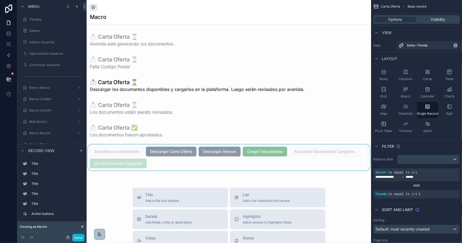
click at [267, 154] on div "scrollable content" at bounding box center [229, 157] width 284 height 26
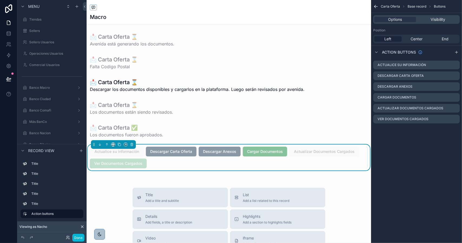
click at [265, 153] on span "Cargar Documentos" at bounding box center [265, 150] width 44 height 5
click at [454, 97] on icon "scrollable content" at bounding box center [455, 97] width 4 height 4
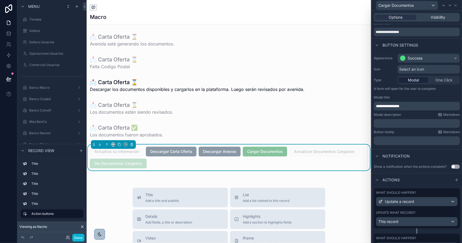
scroll to position [66, 0]
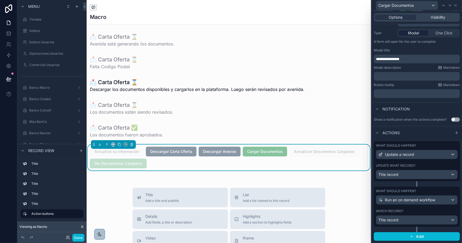
click at [426, 162] on div "What should happen? Update a record Update what record? This record" at bounding box center [416, 161] width 86 height 40
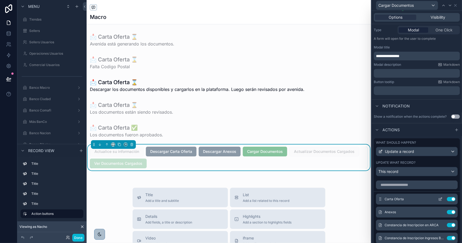
click at [446, 201] on button "Use setting" at bounding box center [450, 199] width 9 height 4
click at [79, 238] on button "Done" at bounding box center [78, 238] width 12 height 8
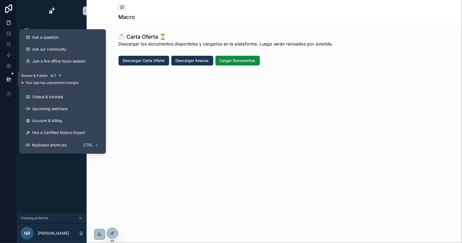
click at [11, 80] on icon at bounding box center [8, 78] width 5 height 5
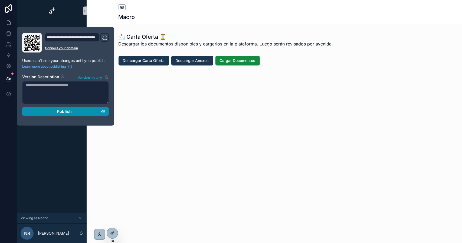
click at [43, 113] on div "Publish" at bounding box center [65, 111] width 79 height 5
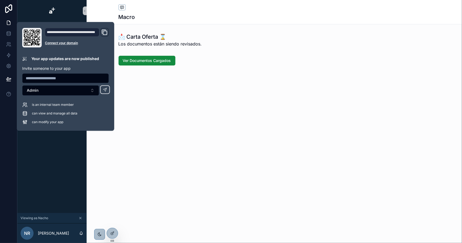
click at [163, 117] on div "Macro 📩 Carta Oferta ⌛️ Los documentos están siendo revisados. Ver Documentos C…" at bounding box center [274, 121] width 375 height 243
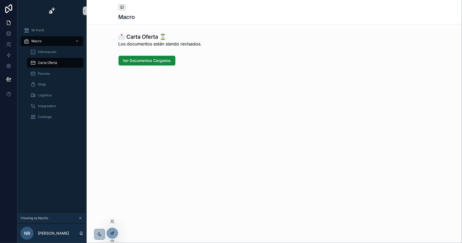
click at [112, 230] on div at bounding box center [112, 233] width 11 height 10
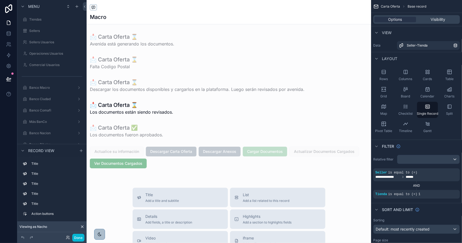
click at [256, 156] on div "scrollable content" at bounding box center [229, 211] width 284 height 423
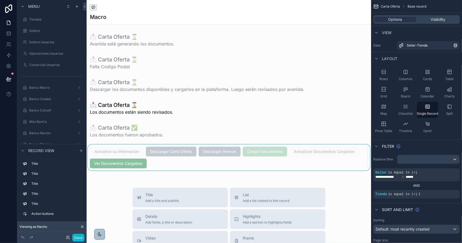
click at [259, 151] on div "scrollable content" at bounding box center [229, 157] width 284 height 26
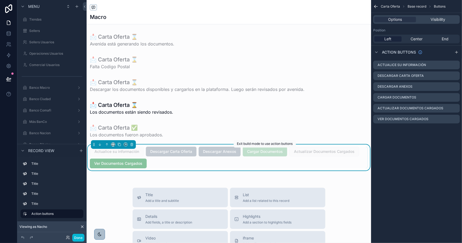
click at [260, 151] on span "Cargar Documentos" at bounding box center [265, 150] width 44 height 5
click at [454, 97] on icon "scrollable content" at bounding box center [455, 97] width 4 height 4
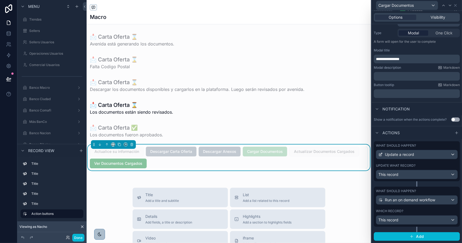
click at [417, 165] on div "Update what record?" at bounding box center [417, 165] width 82 height 4
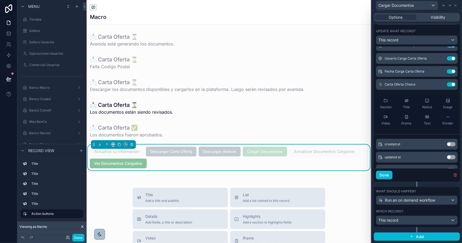
scroll to position [81, 0]
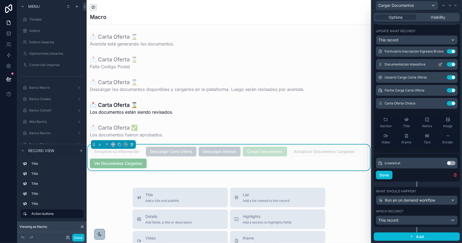
click at [438, 65] on icon at bounding box center [440, 64] width 4 height 4
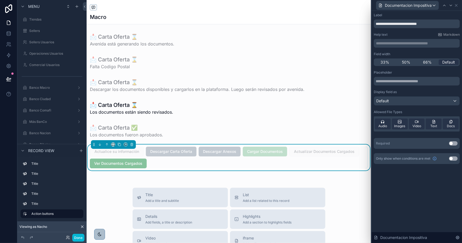
click at [396, 44] on p "**********" at bounding box center [417, 43] width 83 height 5
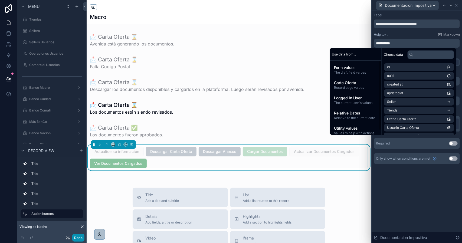
click at [79, 237] on button "Done" at bounding box center [78, 238] width 12 height 8
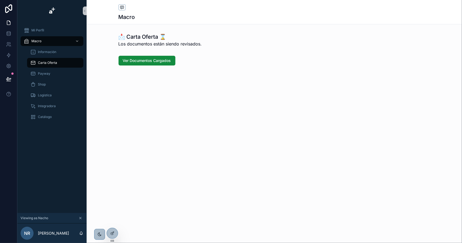
click at [83, 217] on button "scrollable content" at bounding box center [80, 218] width 6 height 6
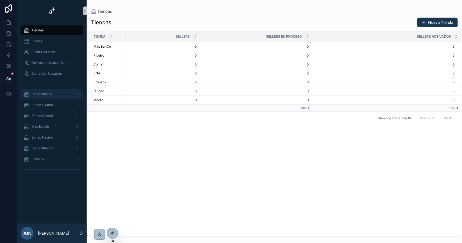
click at [48, 95] on span "Banco Macro" at bounding box center [41, 94] width 21 height 4
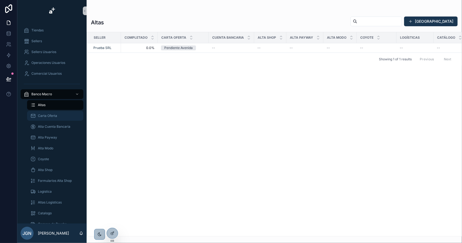
click at [54, 117] on span "Carta Oferta" at bounding box center [47, 116] width 19 height 4
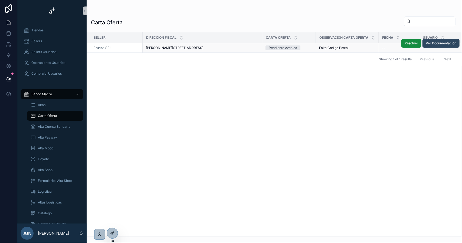
click at [439, 44] on span "Ver Documentación" at bounding box center [440, 43] width 31 height 4
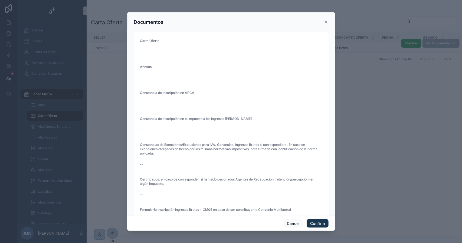
click at [324, 21] on icon at bounding box center [326, 22] width 4 height 4
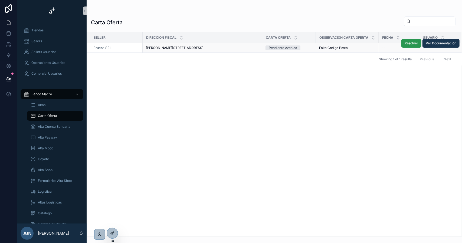
click at [412, 42] on span "Resolver" at bounding box center [411, 43] width 14 height 4
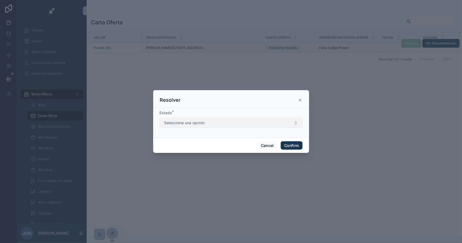
click at [247, 121] on button "Seleccione una opción" at bounding box center [231, 123] width 143 height 10
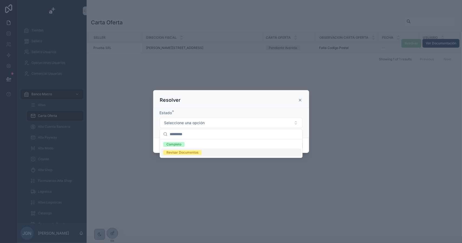
click at [193, 153] on div "Revisar Documentos" at bounding box center [182, 152] width 32 height 5
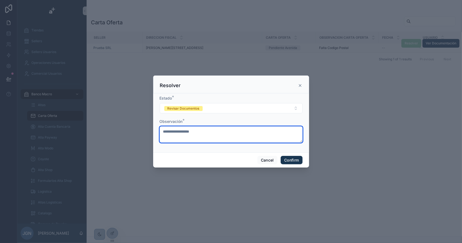
click at [187, 130] on textarea "**********" at bounding box center [231, 134] width 143 height 16
drag, startPoint x: 180, startPoint y: 128, endPoint x: 152, endPoint y: 129, distance: 27.6
click at [152, 129] on div "**********" at bounding box center [231, 121] width 462 height 243
type textarea "**********"
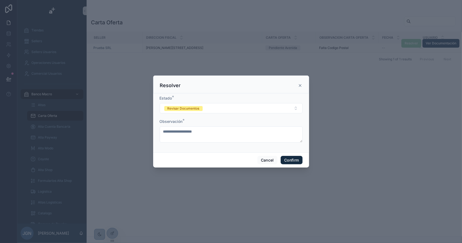
click at [288, 158] on button "Confirm" at bounding box center [291, 160] width 22 height 9
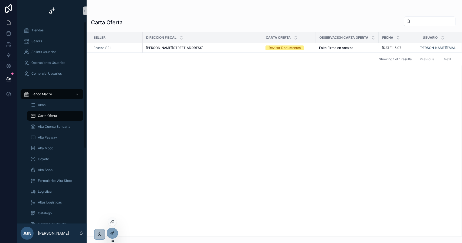
click at [111, 218] on div at bounding box center [112, 221] width 9 height 9
click at [112, 222] on icon at bounding box center [112, 222] width 2 height 1
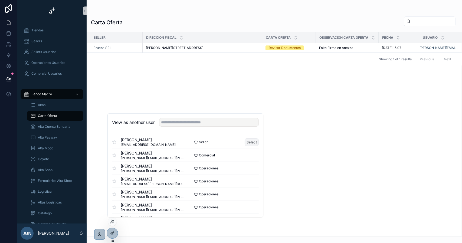
click at [248, 140] on button "Select" at bounding box center [251, 142] width 14 height 8
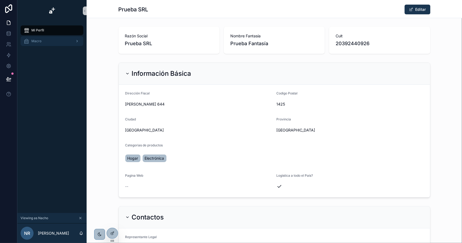
click at [45, 38] on div "Macro" at bounding box center [52, 41] width 56 height 9
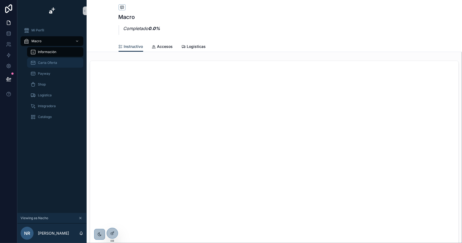
click at [50, 63] on span "Carta Oferta" at bounding box center [47, 63] width 19 height 4
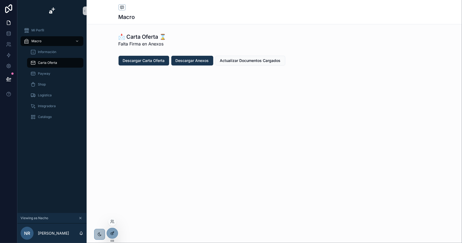
click at [114, 233] on icon at bounding box center [112, 233] width 4 height 4
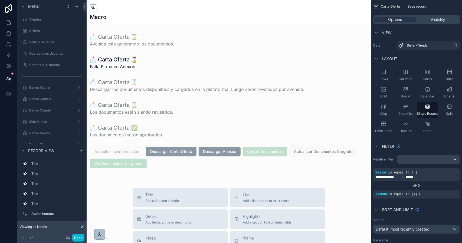
click at [291, 155] on div "scrollable content" at bounding box center [229, 211] width 284 height 423
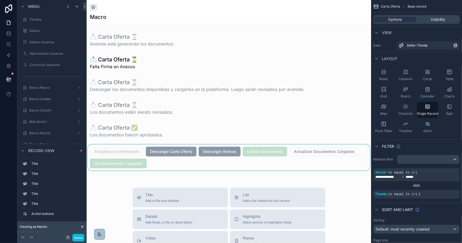
click at [308, 151] on div "scrollable content" at bounding box center [229, 157] width 284 height 26
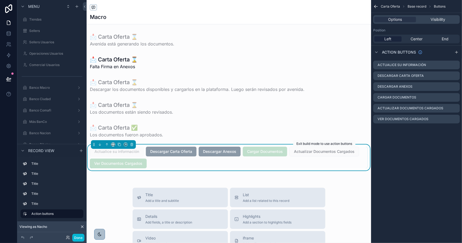
click at [302, 152] on span "Actualizar Documentos Cargados" at bounding box center [324, 150] width 70 height 5
click at [454, 107] on icon "scrollable content" at bounding box center [455, 108] width 4 height 4
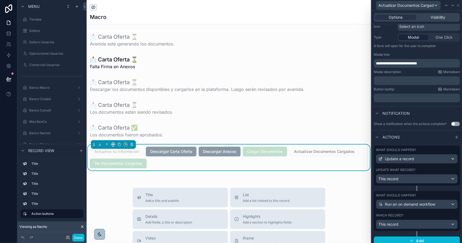
scroll to position [66, 0]
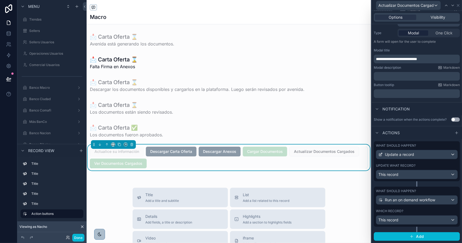
click at [415, 164] on div "Update what record?" at bounding box center [417, 165] width 82 height 4
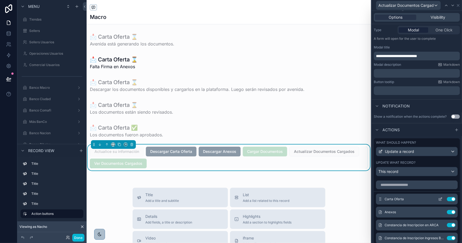
click at [446, 201] on button "Use setting" at bounding box center [450, 199] width 9 height 4
click at [81, 235] on button "Done" at bounding box center [78, 238] width 12 height 8
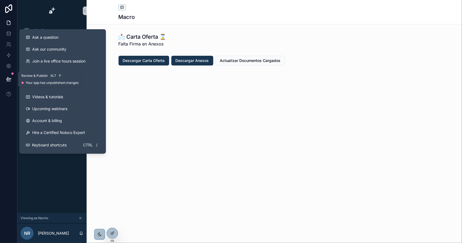
click at [12, 78] on button at bounding box center [9, 78] width 12 height 15
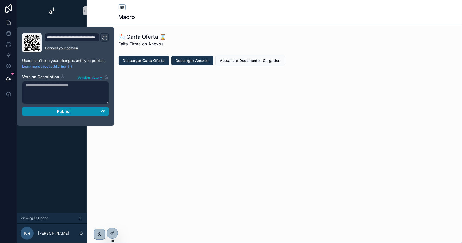
click at [74, 111] on div "Publish" at bounding box center [65, 111] width 79 height 5
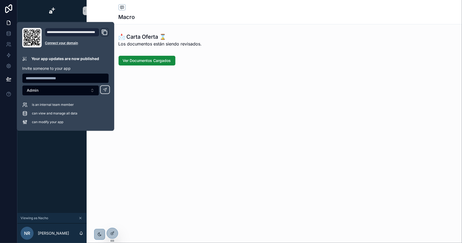
click at [178, 82] on div "Macro 📩 Carta Oferta ⌛️ Los documentos están siendo revisados. Ver Documentos C…" at bounding box center [274, 55] width 375 height 111
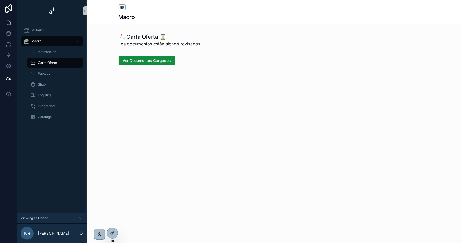
click at [79, 218] on icon "scrollable content" at bounding box center [80, 218] width 4 height 4
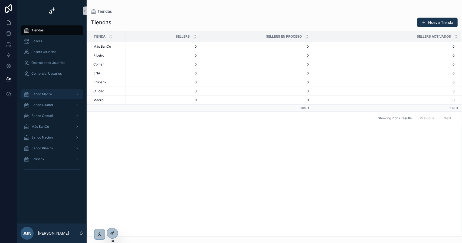
click at [50, 93] on span "Banco Macro" at bounding box center [41, 94] width 21 height 4
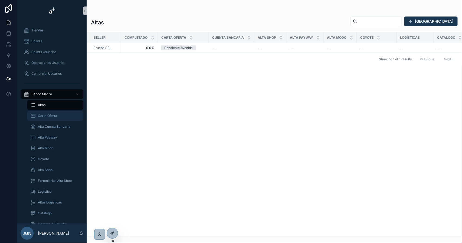
click at [57, 118] on div "Carta Oferta" at bounding box center [55, 115] width 50 height 9
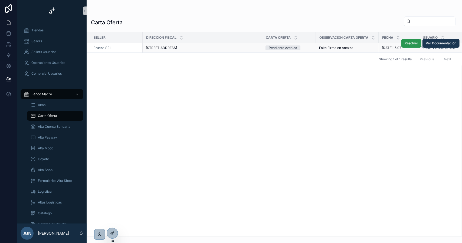
click at [409, 46] on button "Resolver" at bounding box center [411, 43] width 20 height 9
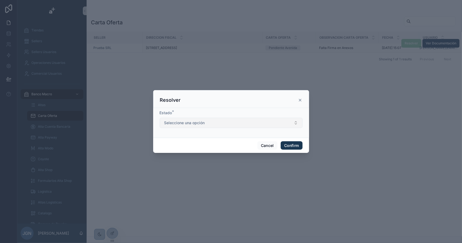
click at [223, 120] on button "Seleccione una opción" at bounding box center [231, 123] width 143 height 10
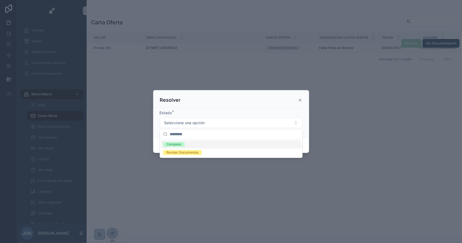
click at [177, 143] on div "Completo" at bounding box center [173, 144] width 15 height 5
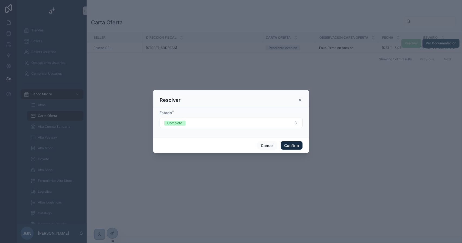
click at [286, 143] on button "Confirm" at bounding box center [291, 145] width 22 height 9
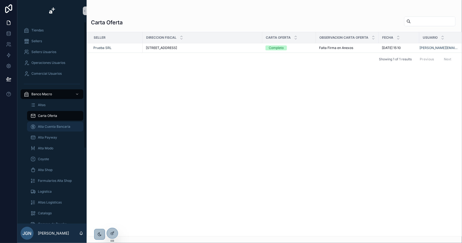
click at [57, 125] on span "Alta Cuenta Bancaria" at bounding box center [54, 126] width 32 height 4
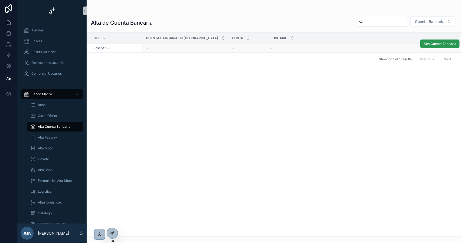
click at [434, 44] on span "Alta Cuenta Bancaria" at bounding box center [439, 44] width 33 height 4
click at [113, 231] on icon at bounding box center [112, 233] width 4 height 4
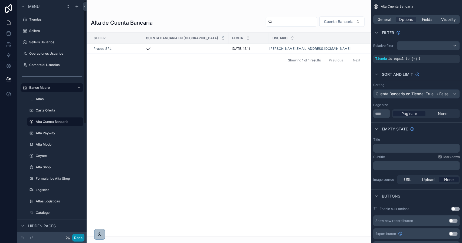
click at [78, 233] on div "Done" at bounding box center [51, 237] width 69 height 11
click at [82, 236] on button "Done" at bounding box center [78, 238] width 12 height 8
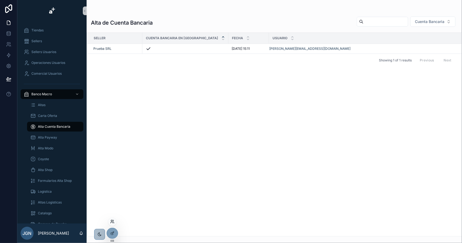
click at [112, 221] on icon at bounding box center [112, 221] width 4 height 4
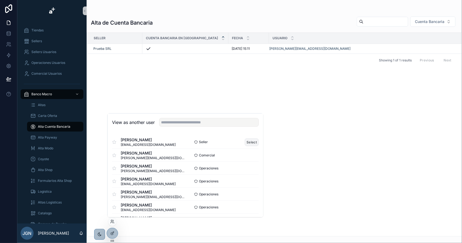
click at [249, 142] on button "Select" at bounding box center [251, 142] width 14 height 8
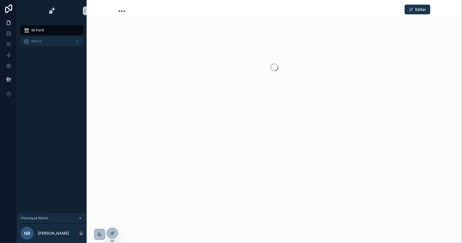
click at [51, 39] on div "Macro" at bounding box center [52, 41] width 56 height 9
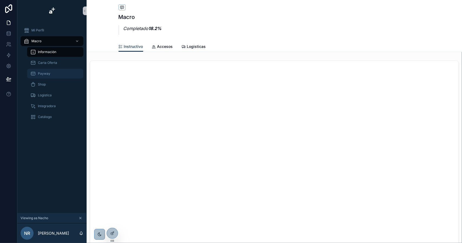
click at [50, 73] on div "Payway" at bounding box center [55, 73] width 50 height 9
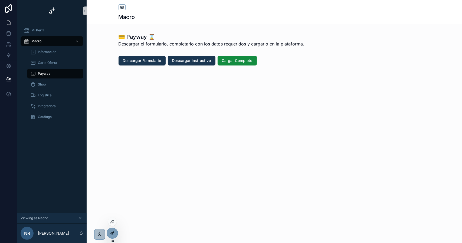
click at [114, 233] on icon at bounding box center [112, 233] width 4 height 4
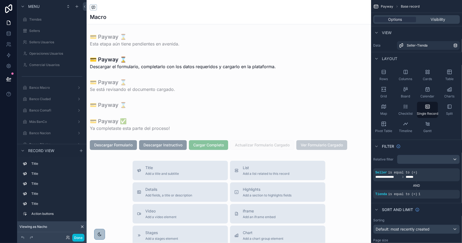
click at [140, 44] on div "scrollable content" at bounding box center [229, 198] width 284 height 396
click at [143, 44] on div "scrollable content" at bounding box center [229, 40] width 284 height 18
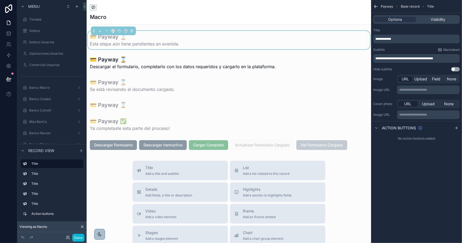
click at [433, 59] on span "**********" at bounding box center [404, 58] width 58 height 3
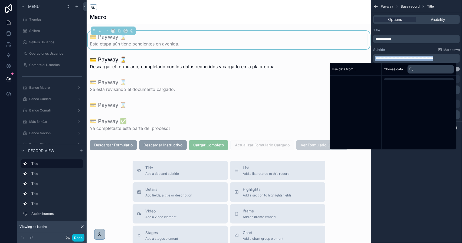
click at [433, 59] on span "**********" at bounding box center [404, 58] width 58 height 3
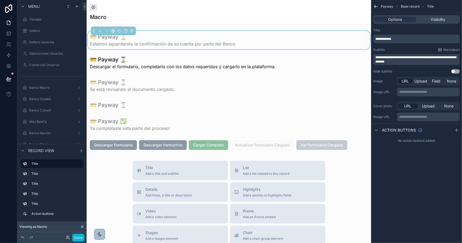
click at [417, 167] on div "**********" at bounding box center [416, 121] width 91 height 243
click at [79, 235] on button "Done" at bounding box center [78, 238] width 12 height 8
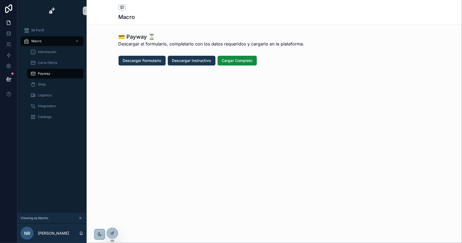
click at [47, 73] on span "Payway" at bounding box center [44, 73] width 12 height 4
click at [240, 59] on span "Cargar Completo" at bounding box center [237, 60] width 31 height 5
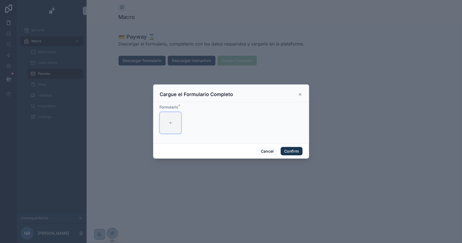
click at [172, 121] on div at bounding box center [171, 123] width 22 height 22
type input "**********"
click at [291, 150] on button "Confirm" at bounding box center [291, 151] width 22 height 9
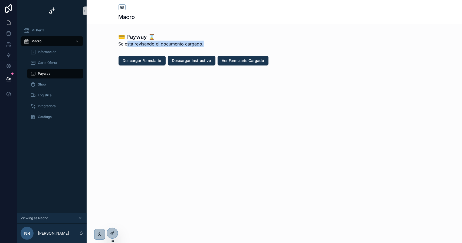
drag, startPoint x: 129, startPoint y: 42, endPoint x: 210, endPoint y: 46, distance: 80.9
click at [210, 46] on div "💳 Payway ⌛️ Se está revisando el documento cargado." at bounding box center [273, 40] width 311 height 14
click at [212, 44] on div "💳 Payway ⌛️ Se está revisando el documento cargado." at bounding box center [273, 40] width 311 height 14
click at [128, 44] on span "Se está revisando el documento cargado." at bounding box center [160, 44] width 85 height 6
click at [245, 62] on span "Ver Formulario Cargado" at bounding box center [243, 60] width 42 height 5
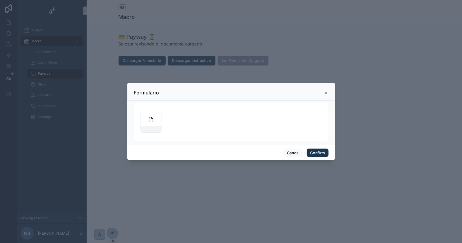
click at [326, 93] on icon at bounding box center [326, 93] width 4 height 4
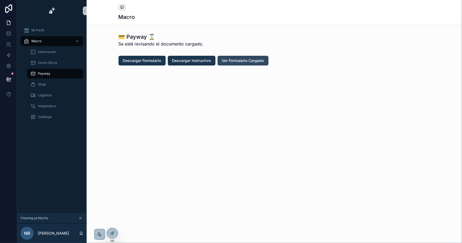
click at [246, 62] on span "Ver Formulario Cargado" at bounding box center [243, 60] width 42 height 5
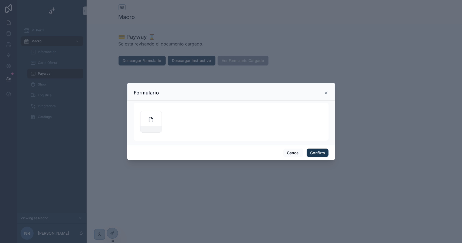
click at [324, 92] on icon at bounding box center [326, 93] width 4 height 4
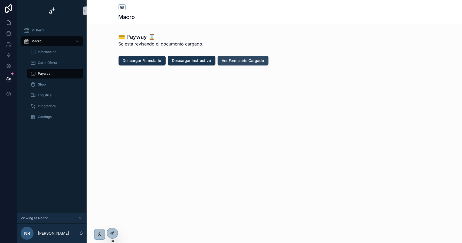
click at [235, 63] on span "Ver Formulario Cargado" at bounding box center [243, 60] width 42 height 5
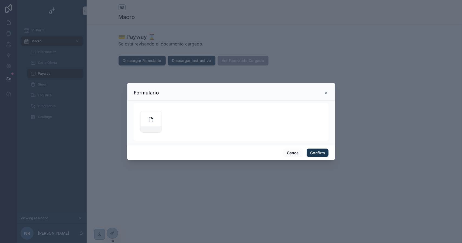
click at [325, 93] on icon at bounding box center [326, 93] width 4 height 4
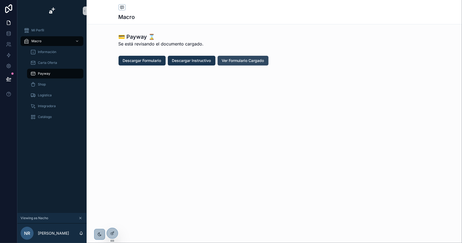
click at [236, 61] on span "Ver Formulario Cargado" at bounding box center [243, 60] width 42 height 5
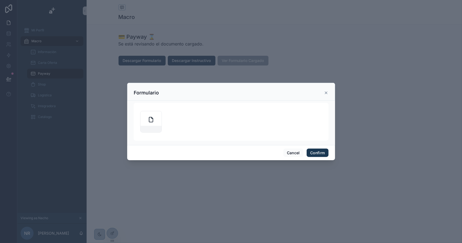
drag, startPoint x: 326, startPoint y: 92, endPoint x: 324, endPoint y: 93, distance: 2.9
click at [326, 92] on icon at bounding box center [326, 93] width 4 height 4
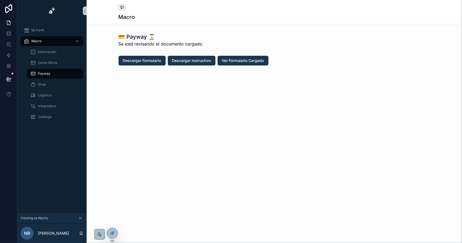
click at [79, 217] on icon "scrollable content" at bounding box center [80, 218] width 4 height 4
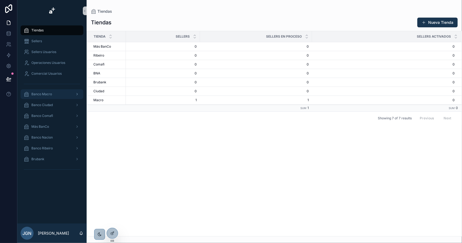
click at [56, 95] on div "Banco Macro" at bounding box center [52, 94] width 56 height 9
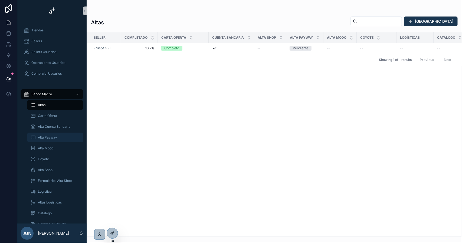
click at [57, 137] on div "Alta Payway" at bounding box center [55, 137] width 50 height 9
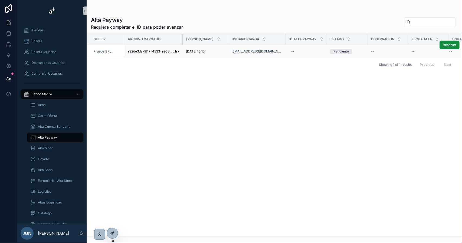
drag, startPoint x: 170, startPoint y: 39, endPoint x: 180, endPoint y: 57, distance: 20.4
click at [180, 57] on table "Seller Archivo Cargado Fecha Carga Usuario Carga ID Alta Payway Estado Observac…" at bounding box center [288, 46] width 403 height 24
click at [454, 43] on span "Resolver" at bounding box center [449, 45] width 14 height 4
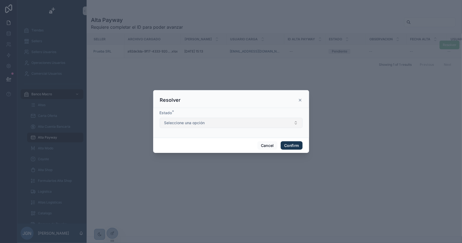
click at [220, 122] on button "Seleccione una opción" at bounding box center [231, 123] width 143 height 10
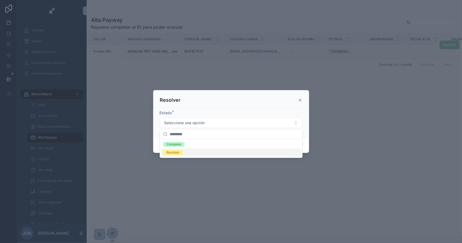
click at [180, 152] on span "Revision" at bounding box center [172, 152] width 19 height 5
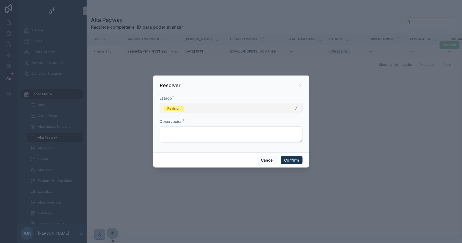
click at [202, 110] on button "Revision" at bounding box center [231, 108] width 143 height 10
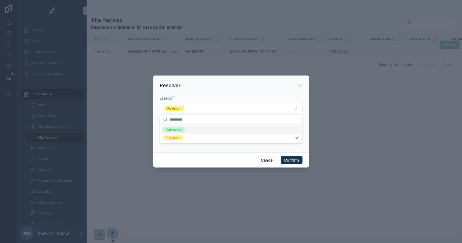
click at [193, 130] on div "Completo" at bounding box center [231, 130] width 140 height 8
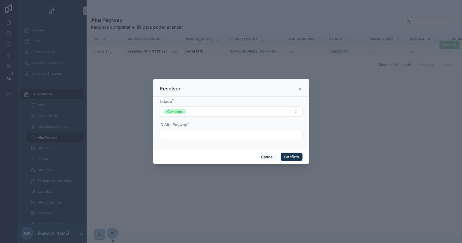
click at [188, 135] on input "text" at bounding box center [231, 135] width 142 height 8
click at [201, 110] on button "Completo" at bounding box center [231, 111] width 143 height 10
click at [185, 142] on div "Revision" at bounding box center [231, 141] width 140 height 8
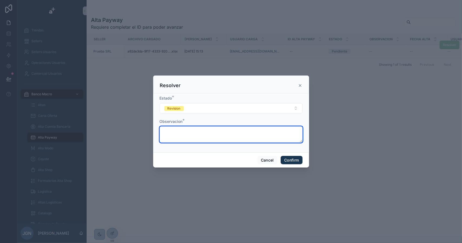
click at [188, 133] on textarea at bounding box center [231, 134] width 143 height 16
type textarea "**********"
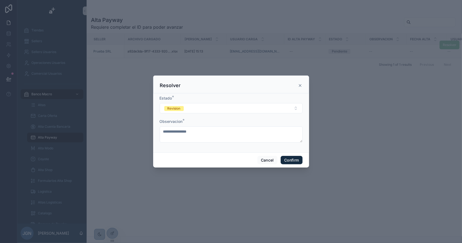
click at [290, 159] on button "Confirm" at bounding box center [291, 160] width 22 height 9
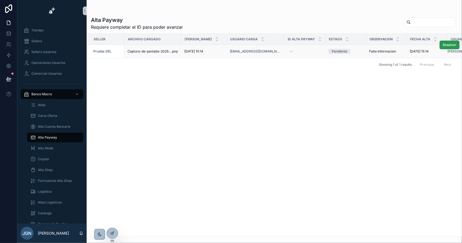
click at [452, 42] on button "Resolver" at bounding box center [449, 45] width 20 height 9
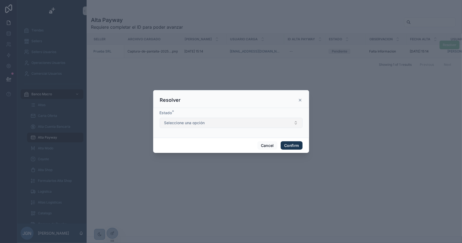
click at [217, 118] on button "Seleccione una opción" at bounding box center [231, 123] width 143 height 10
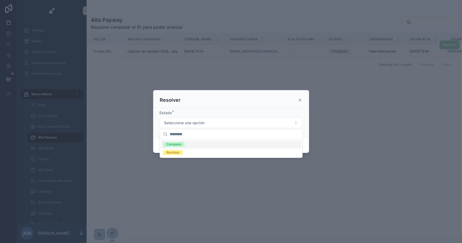
click at [178, 143] on div "Completo" at bounding box center [173, 144] width 15 height 5
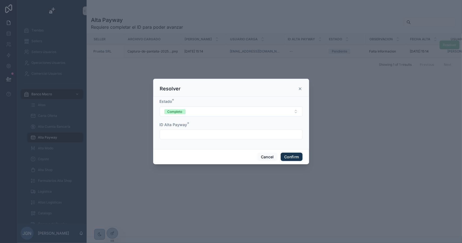
drag, startPoint x: 216, startPoint y: 135, endPoint x: 214, endPoint y: 133, distance: 3.2
click at [216, 135] on input "text" at bounding box center [231, 135] width 142 height 8
type input "**********"
click at [286, 157] on button "Confirm" at bounding box center [291, 156] width 22 height 9
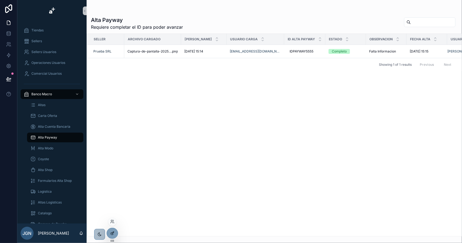
click at [114, 231] on icon at bounding box center [112, 233] width 4 height 4
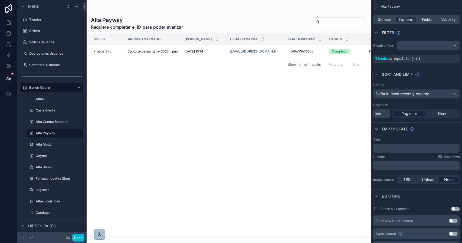
click at [255, 90] on div "scrollable content" at bounding box center [229, 121] width 284 height 243
click at [79, 239] on button "Done" at bounding box center [78, 238] width 12 height 8
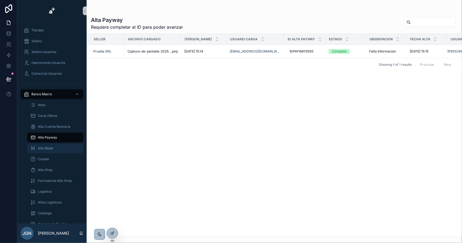
click at [46, 148] on span "Alta Modo" at bounding box center [45, 148] width 15 height 4
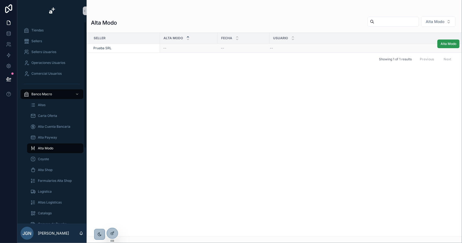
click at [452, 43] on span "Alta Modo" at bounding box center [448, 44] width 16 height 4
click at [42, 157] on span "Coyote" at bounding box center [43, 159] width 11 height 4
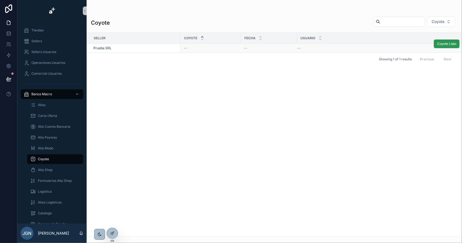
click at [456, 44] on button "Coyote Listo" at bounding box center [446, 43] width 26 height 9
click at [52, 169] on span "Alta Shop" at bounding box center [45, 170] width 15 height 4
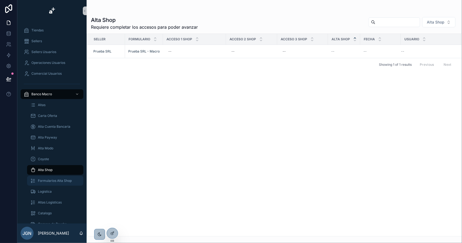
click at [52, 179] on span "Formularios Alta Shop" at bounding box center [55, 180] width 34 height 4
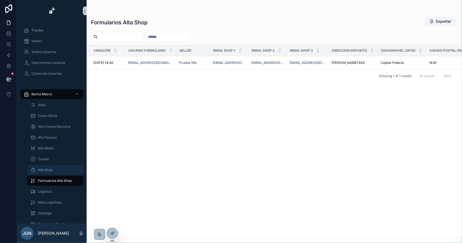
click at [57, 168] on div "Alta Shop" at bounding box center [55, 169] width 50 height 9
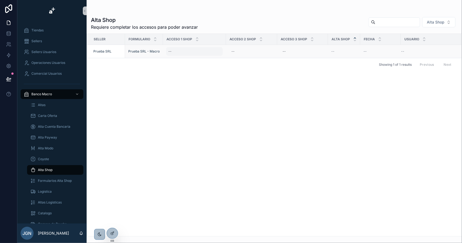
click at [184, 51] on div "--" at bounding box center [194, 51] width 57 height 9
type textarea "**********"
click at [236, 59] on icon "scrollable content" at bounding box center [234, 58] width 4 height 4
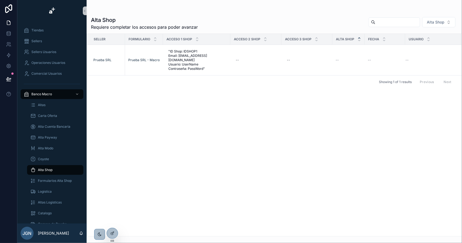
click at [247, 57] on div "--" at bounding box center [255, 60] width 45 height 9
type textarea "**********"
click at [300, 65] on icon "scrollable content" at bounding box center [301, 65] width 3 height 2
click at [297, 56] on div "--" at bounding box center [311, 60] width 44 height 9
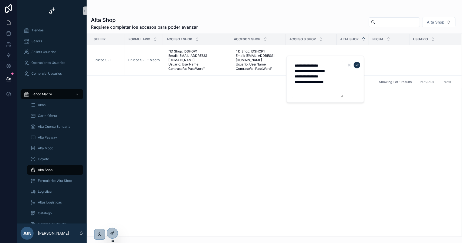
type textarea "**********"
click at [304, 58] on div "--" at bounding box center [311, 60] width 44 height 9
click at [296, 65] on textarea "**********" at bounding box center [316, 79] width 51 height 37
type textarea "**********"
click at [355, 64] on icon "scrollable content" at bounding box center [356, 65] width 4 height 4
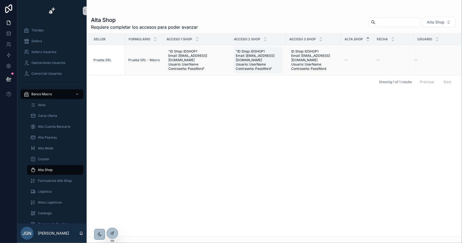
click at [251, 59] on span ""ID Shop: IDSHOP1 Email: [EMAIL_ADDRESS][DOMAIN_NAME] Usuario: UserName Contras…" at bounding box center [258, 60] width 45 height 22
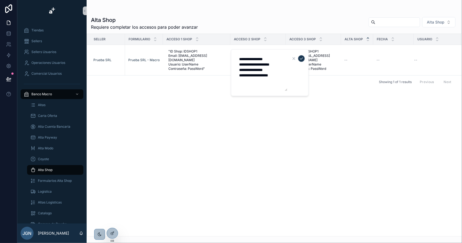
click at [283, 77] on textarea "**********" at bounding box center [261, 72] width 51 height 37
type textarea "**********"
click at [299, 58] on icon "scrollable content" at bounding box center [301, 58] width 4 height 4
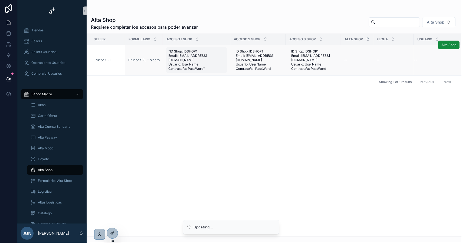
click at [200, 62] on span ""ID Shop: IDSHOP1 Email: [EMAIL_ADDRESS][DOMAIN_NAME] Usuario: UserName Contras…" at bounding box center [196, 60] width 57 height 22
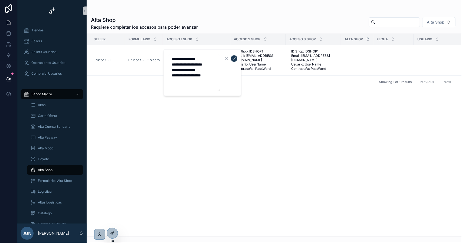
click at [173, 58] on textarea "**********" at bounding box center [193, 72] width 51 height 37
click at [215, 74] on textarea "**********" at bounding box center [193, 72] width 51 height 37
type textarea "**********"
click at [233, 59] on icon "scrollable content" at bounding box center [234, 58] width 4 height 4
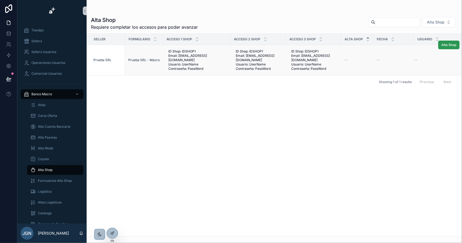
click at [446, 44] on span "Alta Shop" at bounding box center [448, 45] width 15 height 4
click at [200, 54] on span "ID Shop: IDSHOP1 Email: [EMAIL_ADDRESS][DOMAIN_NAME] Usuario: UserName Contrase…" at bounding box center [196, 60] width 57 height 22
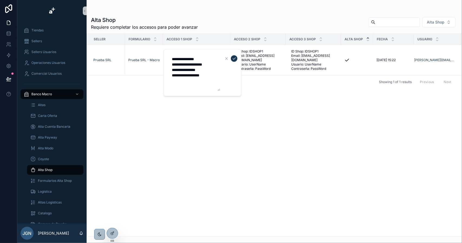
click at [205, 59] on textarea "**********" at bounding box center [193, 72] width 51 height 37
click at [217, 70] on textarea "**********" at bounding box center [193, 75] width 51 height 42
click at [214, 82] on textarea "**********" at bounding box center [193, 78] width 51 height 48
click at [213, 93] on textarea "**********" at bounding box center [193, 80] width 51 height 53
type textarea "**********"
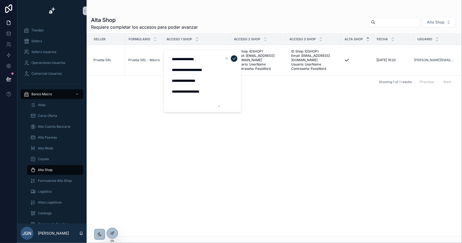
click at [233, 58] on icon "scrollable content" at bounding box center [234, 58] width 4 height 4
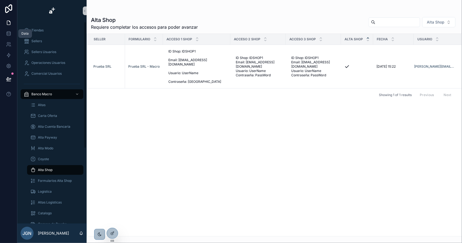
drag, startPoint x: 11, startPoint y: 32, endPoint x: 23, endPoint y: 36, distance: 12.2
click at [11, 32] on link at bounding box center [8, 33] width 17 height 11
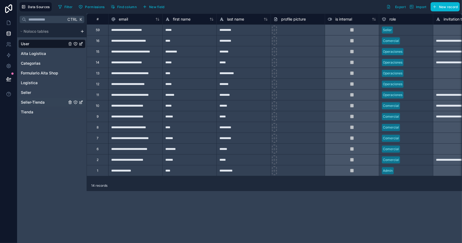
click at [37, 102] on span "Seller-Tienda" at bounding box center [33, 102] width 24 height 5
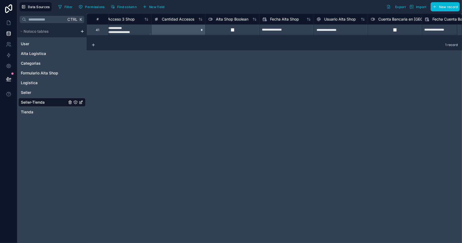
scroll to position [0, 1583]
click at [272, 29] on input "**********" at bounding box center [283, 30] width 54 height 9
select select "****"
select select "*"
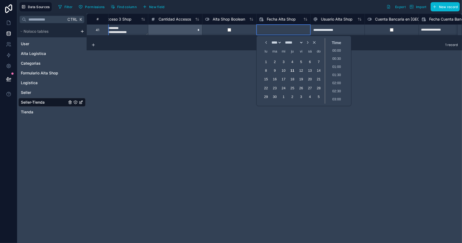
scroll to position [0, 1583]
click at [331, 31] on div "**********" at bounding box center [337, 29] width 54 height 11
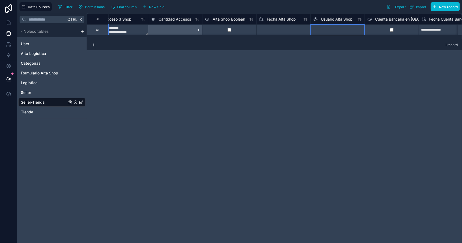
scroll to position [0, 1583]
click at [293, 81] on div "**********" at bounding box center [274, 128] width 375 height 229
click at [10, 22] on icon at bounding box center [8, 23] width 3 height 4
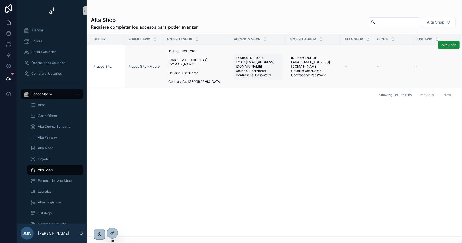
click at [250, 63] on span "ID Shop: IDSHOP1 Email: [EMAIL_ADDRESS][DOMAIN_NAME] Usuario: UserName Contrase…" at bounding box center [258, 67] width 45 height 22
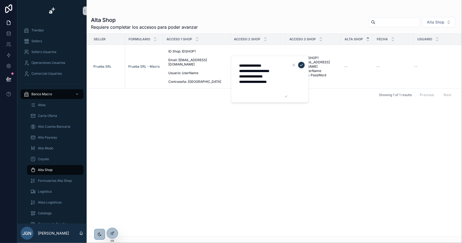
click at [250, 62] on textarea "**********" at bounding box center [261, 79] width 51 height 37
click at [276, 62] on textarea "**********" at bounding box center [261, 79] width 51 height 37
click at [285, 73] on textarea "**********" at bounding box center [261, 82] width 51 height 42
click at [285, 75] on textarea "**********" at bounding box center [261, 82] width 51 height 42
click at [280, 85] on textarea "**********" at bounding box center [261, 85] width 51 height 48
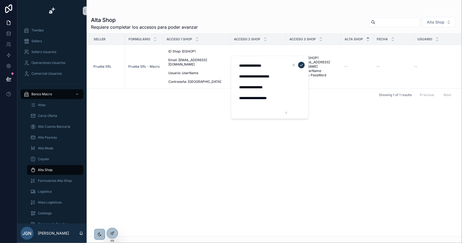
click at [281, 98] on textarea "**********" at bounding box center [261, 87] width 51 height 53
type textarea "**********"
click at [300, 66] on icon "scrollable content" at bounding box center [301, 65] width 4 height 4
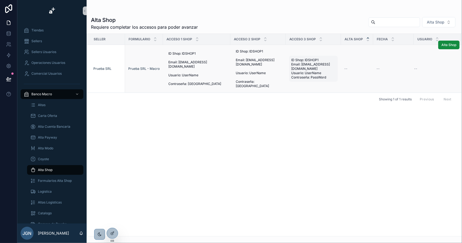
click at [314, 59] on span "ID Shop: IDSHOP1 Email: [EMAIL_ADDRESS][DOMAIN_NAME] Usuario: UserName Contrase…" at bounding box center [313, 69] width 44 height 22
click at [317, 58] on span "ID Shop: IDSHOP1 Email: [EMAIL_ADDRESS][DOMAIN_NAME] Usuario: UserName Contrase…" at bounding box center [313, 69] width 44 height 22
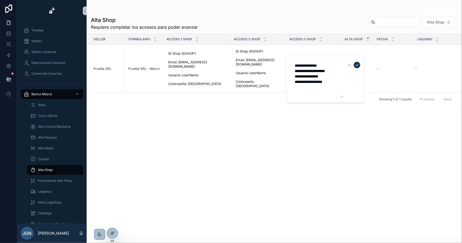
click at [329, 64] on textarea "**********" at bounding box center [316, 79] width 51 height 37
click at [358, 65] on icon "scrollable content" at bounding box center [356, 65] width 4 height 4
click at [448, 47] on button "Alta Shop" at bounding box center [448, 45] width 21 height 9
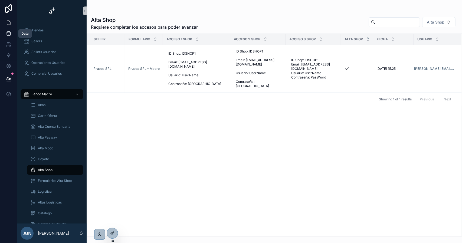
click at [10, 34] on icon at bounding box center [9, 33] width 4 height 2
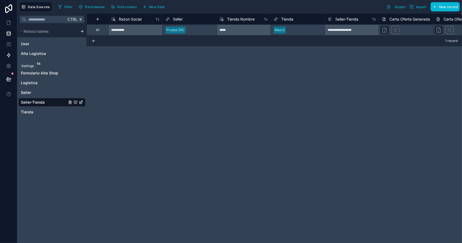
click at [8, 54] on icon at bounding box center [8, 54] width 5 height 5
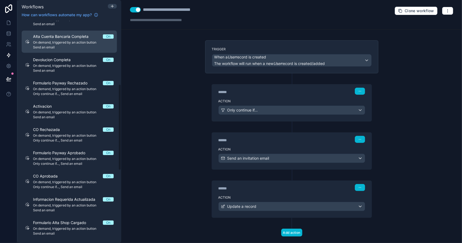
scroll to position [189, 0]
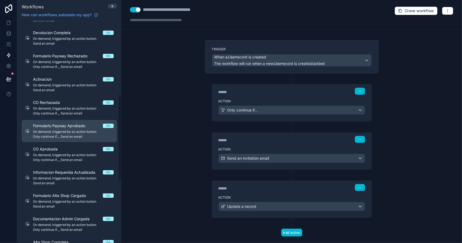
click at [87, 127] on span "Formulario Payway Aprobado" at bounding box center [62, 125] width 59 height 5
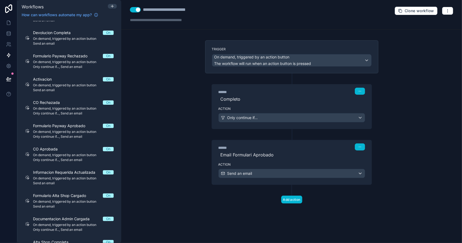
click at [267, 164] on label "Action" at bounding box center [291, 164] width 147 height 4
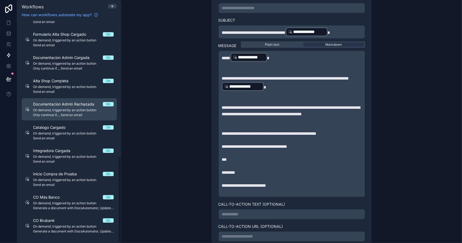
scroll to position [323, 0]
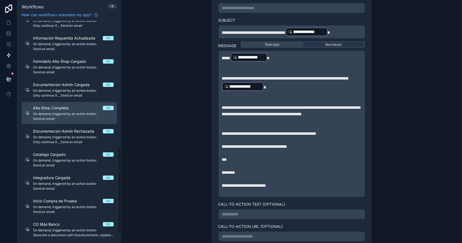
click at [70, 110] on span "Alta Shop Completa" at bounding box center [54, 107] width 42 height 5
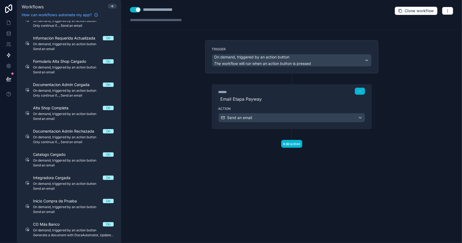
click at [296, 108] on label "Action" at bounding box center [291, 109] width 147 height 4
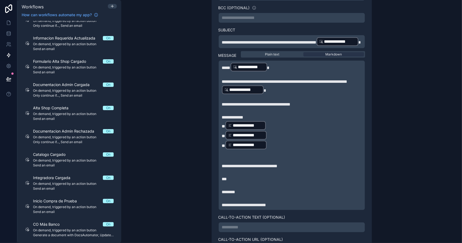
scroll to position [189, 0]
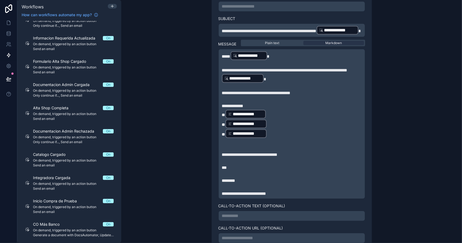
click at [222, 117] on span "*" at bounding box center [224, 115] width 4 height 4
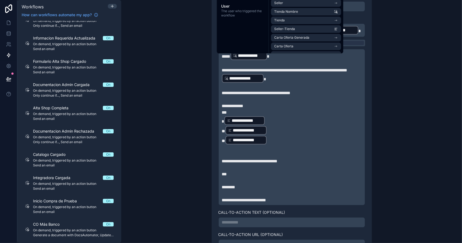
click at [268, 125] on p "**********" at bounding box center [292, 121] width 140 height 10
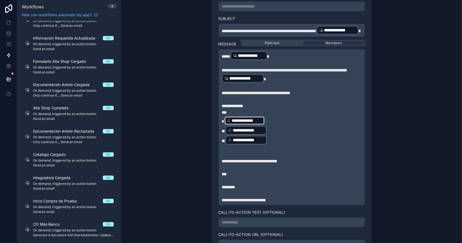
click at [267, 125] on p "**********" at bounding box center [292, 121] width 140 height 10
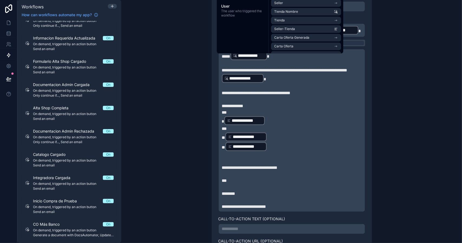
click at [222, 140] on span "*" at bounding box center [224, 137] width 4 height 4
click at [275, 141] on p "**********" at bounding box center [292, 137] width 140 height 10
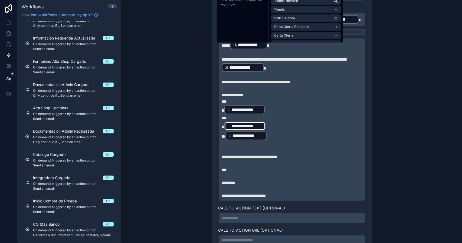
click at [266, 131] on p "**********" at bounding box center [292, 126] width 140 height 10
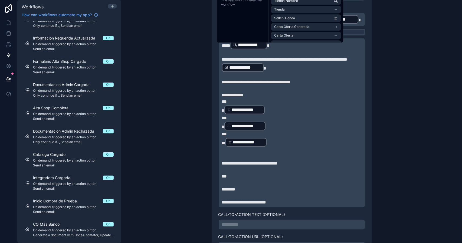
click at [225, 147] on div "**********" at bounding box center [245, 142] width 41 height 9
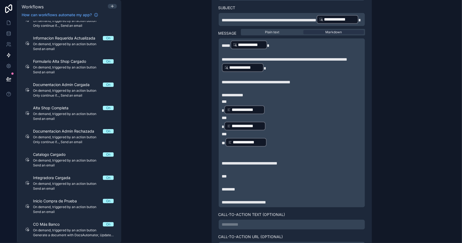
click at [222, 145] on span "*" at bounding box center [224, 143] width 4 height 4
click at [268, 145] on p "**********" at bounding box center [292, 142] width 140 height 10
click at [263, 160] on p "﻿" at bounding box center [292, 157] width 140 height 6
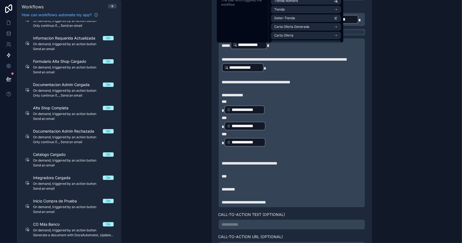
click at [245, 154] on p "﻿" at bounding box center [292, 150] width 140 height 6
click at [237, 105] on p "***" at bounding box center [292, 101] width 140 height 6
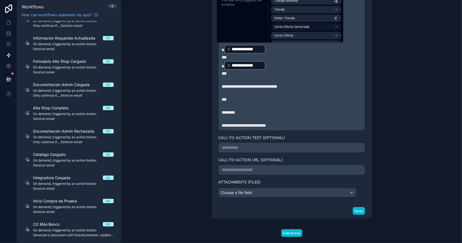
scroll to position [292, 0]
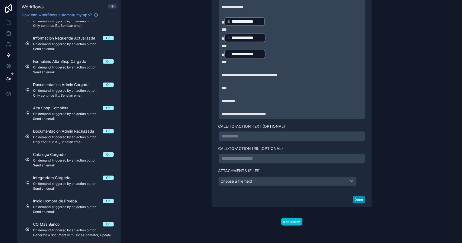
click at [356, 200] on button "Done" at bounding box center [358, 199] width 12 height 8
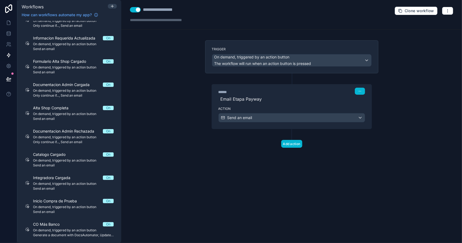
click at [262, 173] on div "**********" at bounding box center [291, 121] width 340 height 243
click at [9, 78] on icon at bounding box center [8, 78] width 5 height 3
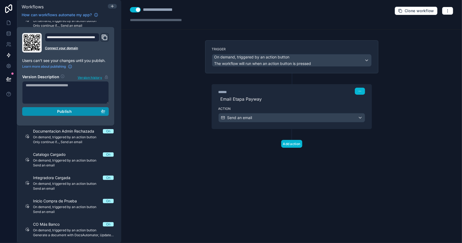
click at [48, 111] on div "Publish" at bounding box center [65, 111] width 79 height 5
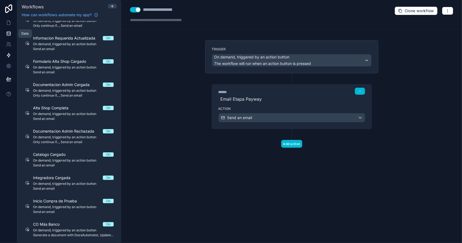
click at [8, 33] on icon at bounding box center [9, 32] width 4 height 1
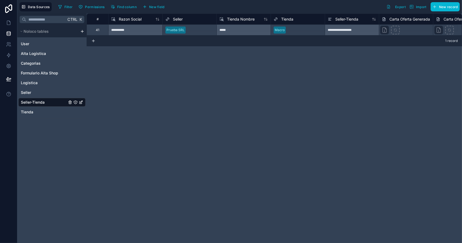
click at [34, 104] on span "Seller-Tienda" at bounding box center [33, 102] width 24 height 5
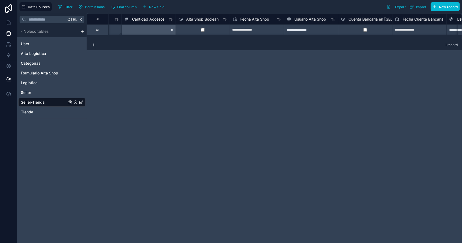
scroll to position [0, 1609]
click at [245, 30] on input "**********" at bounding box center [257, 30] width 54 height 9
select select "****"
select select "*"
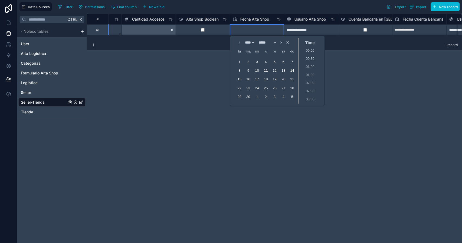
scroll to position [0, 1609]
click at [294, 29] on div "**********" at bounding box center [311, 29] width 54 height 11
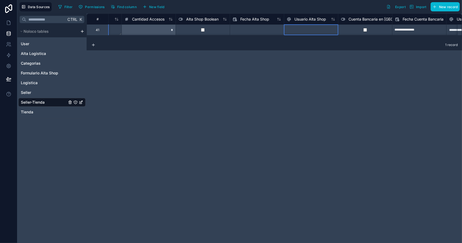
click at [265, 85] on div "**********" at bounding box center [274, 128] width 375 height 229
click at [9, 20] on icon at bounding box center [8, 22] width 5 height 5
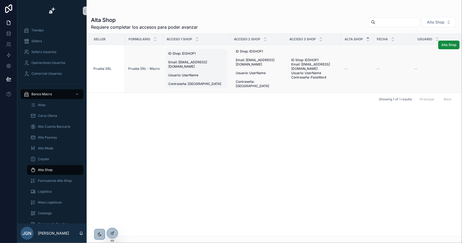
click at [212, 55] on span "ID Shop: IDSHOP1 Email: [EMAIL_ADDRESS][DOMAIN_NAME] Usuario: UserName Contrase…" at bounding box center [196, 68] width 57 height 35
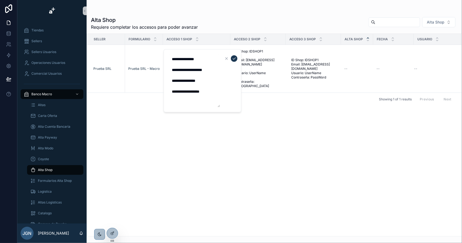
drag, startPoint x: 214, startPoint y: 92, endPoint x: 169, endPoint y: 58, distance: 56.5
click at [169, 58] on textarea "**********" at bounding box center [193, 80] width 51 height 53
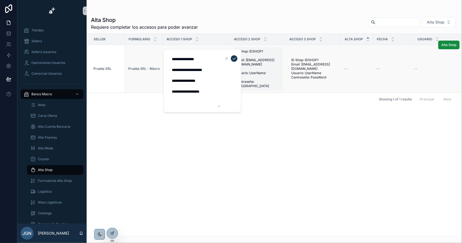
click at [252, 69] on span "ID Shop: IDSHOP1 Email: [EMAIL_ADDRESS][DOMAIN_NAME] Usuario: UserName Contrase…" at bounding box center [258, 68] width 45 height 39
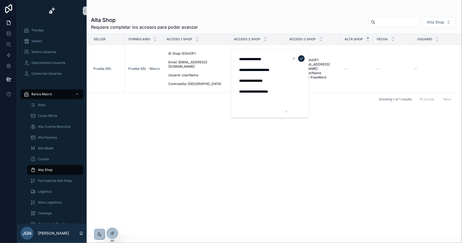
click at [299, 58] on icon "scrollable content" at bounding box center [301, 58] width 4 height 4
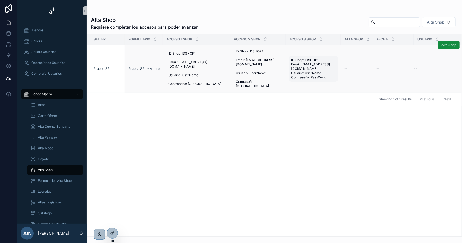
click at [301, 60] on span "ID Shop: IDSHOP1 Email: [EMAIL_ADDRESS][DOMAIN_NAME] Usuario: UserName Contrase…" at bounding box center [313, 69] width 44 height 22
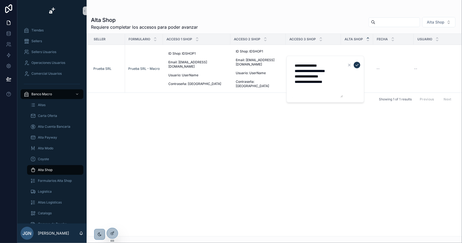
drag, startPoint x: 335, startPoint y: 82, endPoint x: 287, endPoint y: 62, distance: 52.1
click at [288, 61] on div "**********" at bounding box center [325, 78] width 78 height 47
type textarea "**********"
click at [358, 64] on icon "scrollable content" at bounding box center [356, 65] width 4 height 4
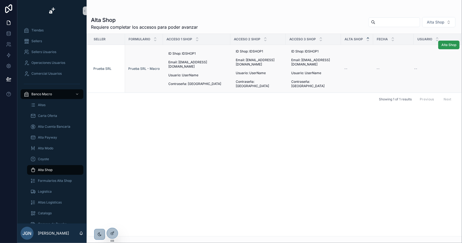
click at [447, 46] on span "Alta Shop" at bounding box center [448, 45] width 15 height 4
click at [54, 33] on div "Tiendas" at bounding box center [52, 30] width 56 height 9
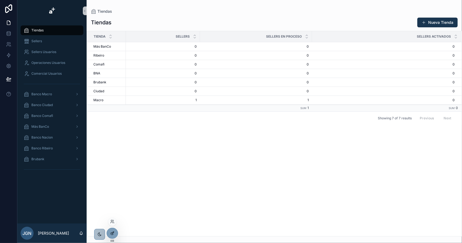
click at [113, 230] on div at bounding box center [112, 233] width 11 height 10
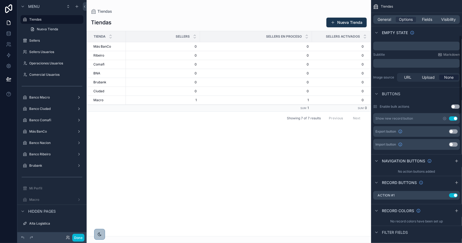
scroll to position [108, 0]
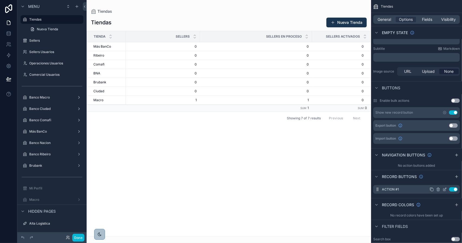
click at [444, 190] on icon "scrollable content" at bounding box center [445, 189] width 2 height 2
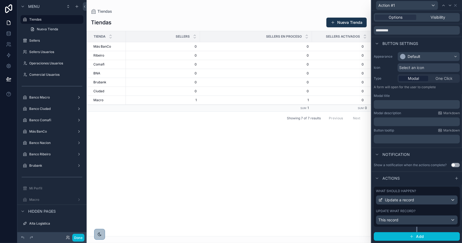
click at [420, 208] on div "What should happen? Update a record Update what record? This record" at bounding box center [416, 207] width 86 height 40
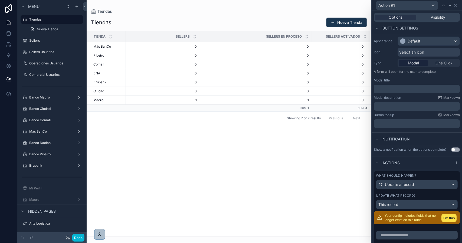
scroll to position [75, 0]
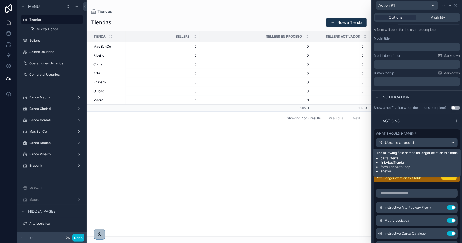
click at [441, 180] on button "Fix this" at bounding box center [448, 176] width 15 height 8
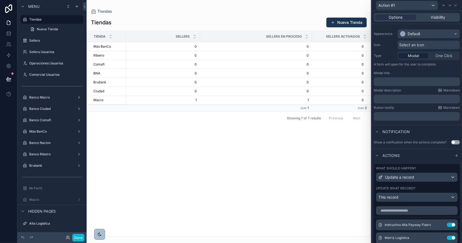
scroll to position [0, 0]
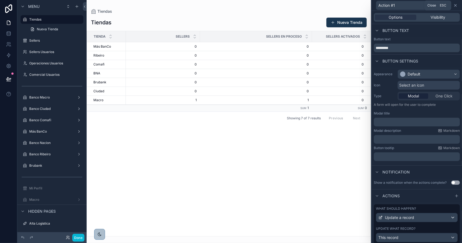
click at [455, 4] on icon at bounding box center [455, 5] width 4 height 4
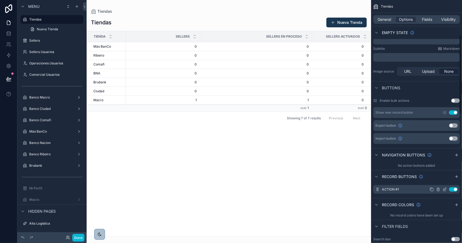
click at [438, 188] on icon "scrollable content" at bounding box center [438, 189] width 4 height 4
click at [446, 181] on icon at bounding box center [446, 180] width 4 height 4
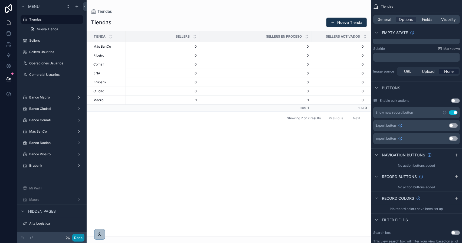
click at [82, 236] on button "Done" at bounding box center [78, 238] width 12 height 8
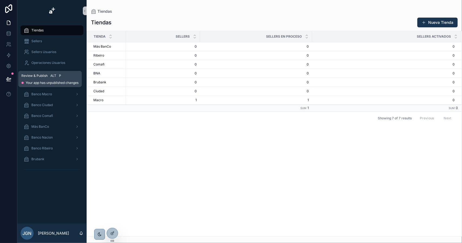
click at [10, 78] on icon at bounding box center [8, 78] width 5 height 5
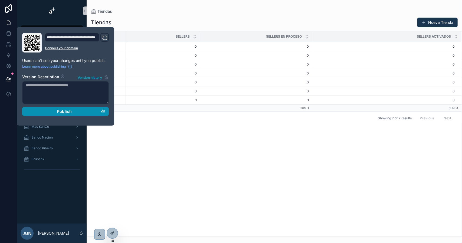
click at [93, 110] on div "Publish" at bounding box center [65, 111] width 79 height 5
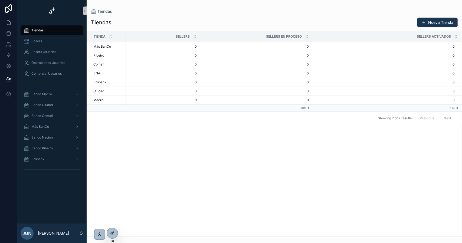
click at [198, 140] on div "Tienda Sellers Sellers en Proceso Sellers Activados Más BanCo Más BanCo 0 0 0 0…" at bounding box center [274, 133] width 374 height 205
click at [54, 97] on div "Banco Macro" at bounding box center [52, 94] width 56 height 9
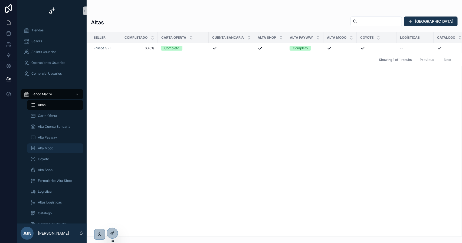
scroll to position [27, 0]
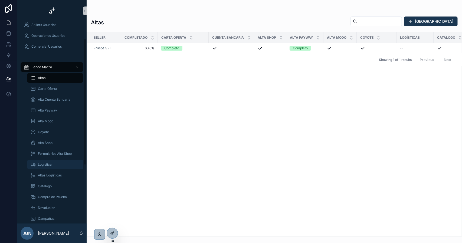
click at [62, 163] on div "Logistica" at bounding box center [55, 164] width 50 height 9
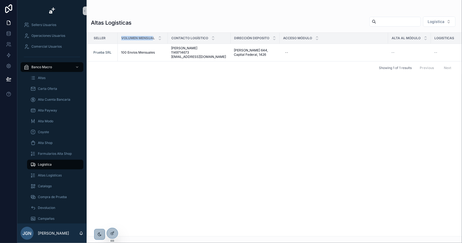
drag, startPoint x: 121, startPoint y: 37, endPoint x: 154, endPoint y: 37, distance: 33.0
click at [154, 37] on span "Volumen Mensual" at bounding box center [138, 38] width 34 height 4
drag, startPoint x: 173, startPoint y: 37, endPoint x: 207, endPoint y: 36, distance: 34.3
click at [207, 36] on span "Contacto Logístico" at bounding box center [189, 38] width 37 height 4
drag, startPoint x: 376, startPoint y: 93, endPoint x: 389, endPoint y: 75, distance: 22.4
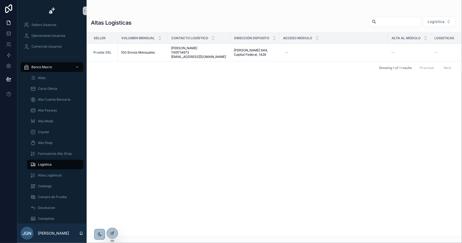
click at [376, 92] on div "Seller Volumen Mensual Contacto Logístico Dirección Deposito Acceso Módulo Alta…" at bounding box center [274, 134] width 374 height 203
click at [440, 42] on span "Alta Módulo Logistico" at bounding box center [439, 44] width 33 height 4
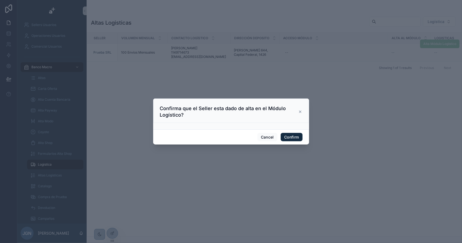
drag, startPoint x: 299, startPoint y: 139, endPoint x: 304, endPoint y: 134, distance: 6.9
click at [299, 139] on button "Confirm" at bounding box center [291, 137] width 22 height 9
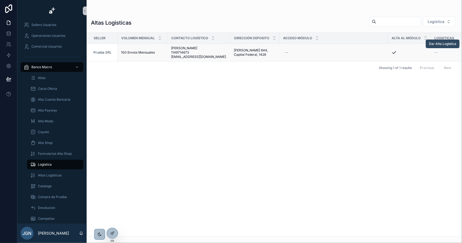
click at [441, 45] on span "Dar Alta Logistica" at bounding box center [442, 44] width 27 height 4
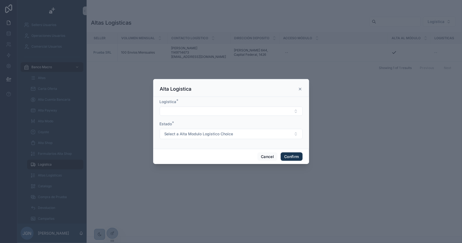
drag, startPoint x: 241, startPoint y: 113, endPoint x: 231, endPoint y: 116, distance: 9.7
click at [241, 113] on button "Select Button" at bounding box center [231, 111] width 143 height 9
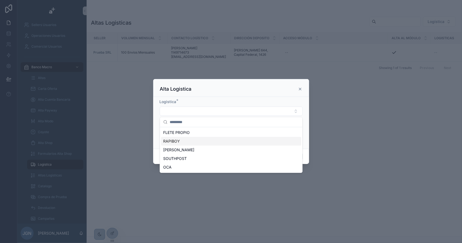
click at [185, 139] on div "RAPIBOY" at bounding box center [231, 141] width 140 height 9
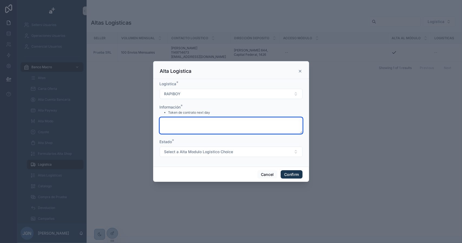
click at [192, 125] on textarea at bounding box center [231, 125] width 143 height 16
type textarea "**********"
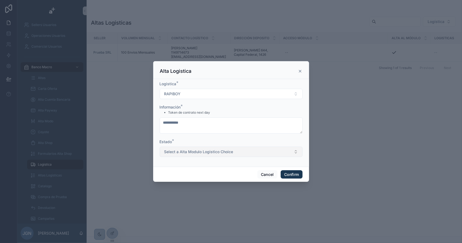
click at [201, 152] on span "Select a Alta Modulo Logistico Choice" at bounding box center [198, 151] width 69 height 5
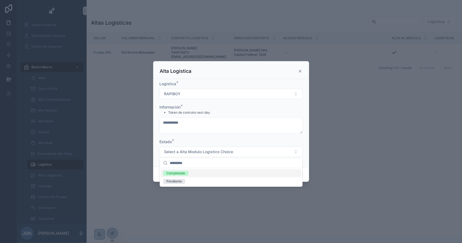
click at [183, 173] on div "Completado" at bounding box center [175, 173] width 19 height 5
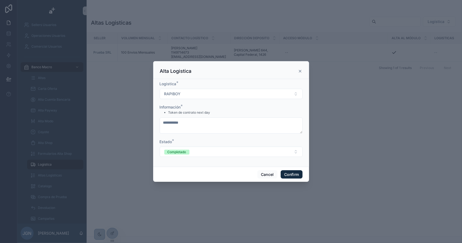
click at [291, 175] on button "Confirm" at bounding box center [291, 174] width 22 height 9
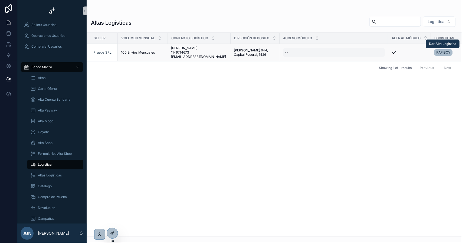
click at [299, 53] on div "--" at bounding box center [334, 52] width 102 height 9
click at [344, 59] on icon "scrollable content" at bounding box center [343, 59] width 2 height 2
click at [317, 111] on div "Seller Volumen Mensual Contacto Logístico Dirección Deposito Acceso Módulo Alta…" at bounding box center [274, 134] width 374 height 203
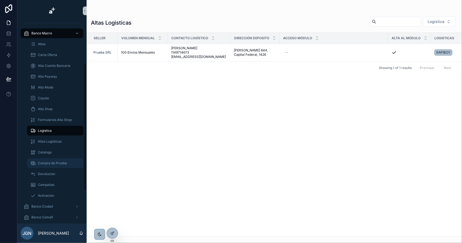
scroll to position [81, 0]
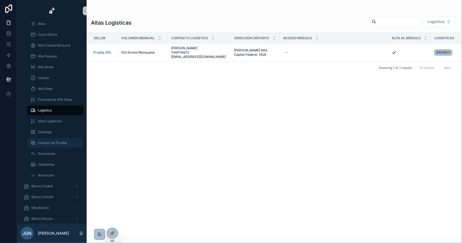
click at [59, 141] on span "Compra de Prueba" at bounding box center [52, 143] width 29 height 4
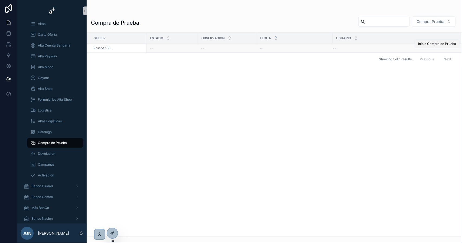
click at [442, 43] on span "Inicio Compra de Prueba" at bounding box center [437, 44] width 38 height 4
click at [436, 43] on span "Compra de Prueba" at bounding box center [441, 44] width 29 height 4
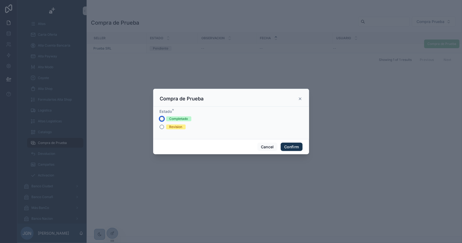
click at [161, 119] on button "Completado" at bounding box center [162, 119] width 4 height 4
click at [161, 119] on circle "button" at bounding box center [161, 118] width 3 height 3
click at [164, 128] on div "Revision" at bounding box center [231, 126] width 143 height 5
click at [162, 127] on button "Revision" at bounding box center [162, 127] width 4 height 4
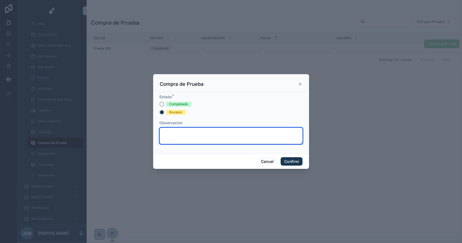
click at [184, 130] on textarea at bounding box center [231, 136] width 143 height 16
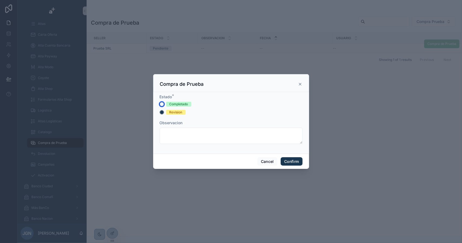
click at [163, 104] on button "Completado" at bounding box center [162, 104] width 4 height 4
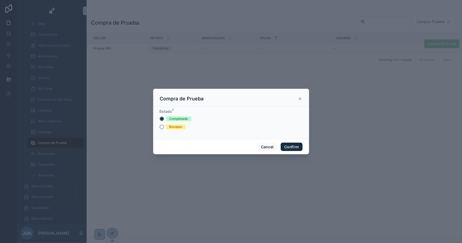
click at [291, 145] on button "Confirm" at bounding box center [291, 146] width 22 height 9
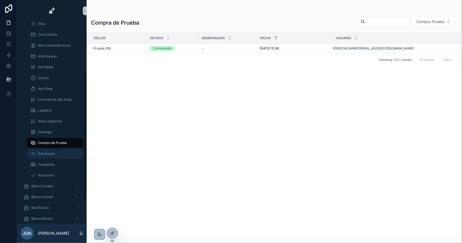
click at [55, 152] on div "Devolucion" at bounding box center [55, 153] width 50 height 9
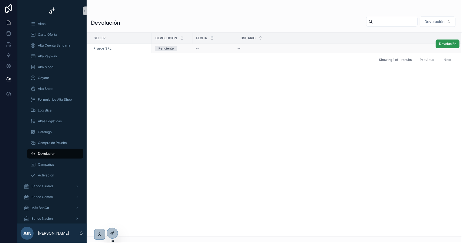
click at [443, 44] on span "Devolución" at bounding box center [447, 44] width 17 height 4
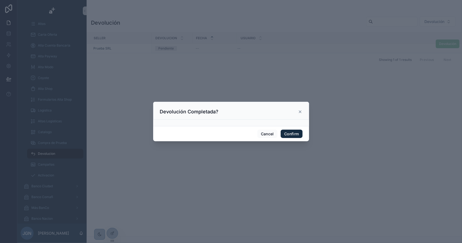
click at [294, 133] on button "Confirm" at bounding box center [291, 134] width 22 height 9
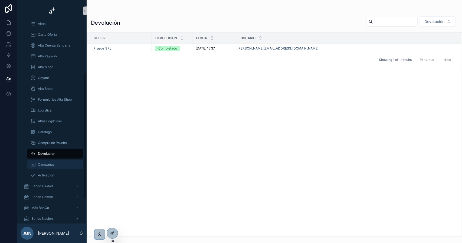
click at [50, 164] on span "Campañas" at bounding box center [46, 164] width 16 height 4
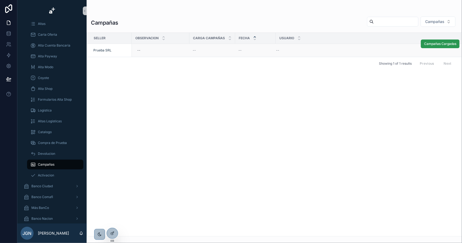
click at [435, 45] on span "Campañas Cargadas" at bounding box center [440, 44] width 32 height 4
click at [153, 49] on div "--" at bounding box center [160, 50] width 51 height 9
type textarea "**********"
click at [205, 57] on icon "scrollable content" at bounding box center [203, 57] width 4 height 4
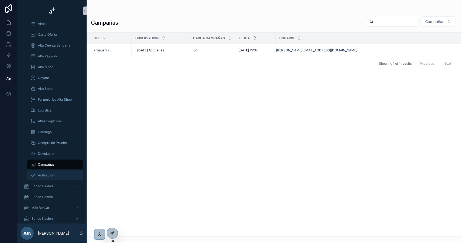
click at [55, 174] on div "Activacion" at bounding box center [55, 175] width 50 height 9
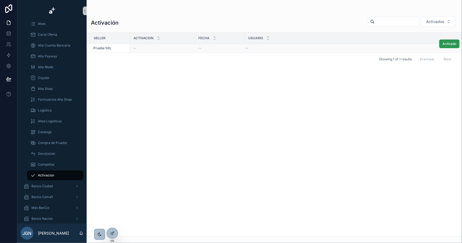
click at [447, 43] on span "Activado" at bounding box center [449, 44] width 14 height 4
drag, startPoint x: 7, startPoint y: 22, endPoint x: 10, endPoint y: 25, distance: 3.5
click at [7, 22] on icon at bounding box center [8, 23] width 3 height 4
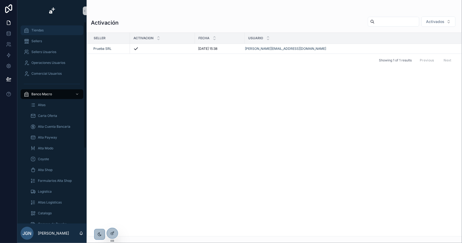
click at [51, 32] on div "Tiendas" at bounding box center [52, 30] width 56 height 9
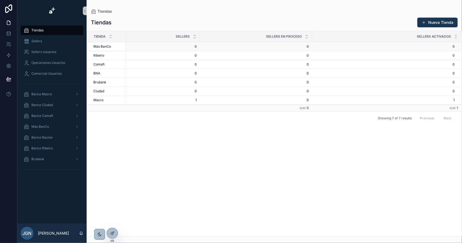
click at [110, 47] on span "Más BanCo" at bounding box center [102, 46] width 18 height 4
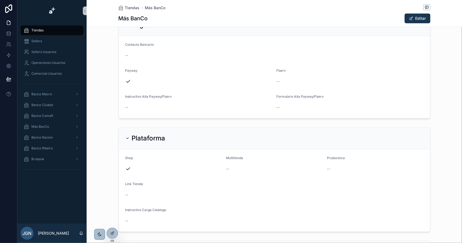
scroll to position [108, 0]
drag, startPoint x: 142, startPoint y: 95, endPoint x: 227, endPoint y: 99, distance: 85.2
click at [220, 98] on div "Instructivo Alta Payway/Fiserv" at bounding box center [198, 98] width 147 height 6
drag, startPoint x: 293, startPoint y: 99, endPoint x: 302, endPoint y: 98, distance: 9.8
click at [296, 99] on label "Formulario Alta Payway/Fiserv" at bounding box center [299, 97] width 47 height 4
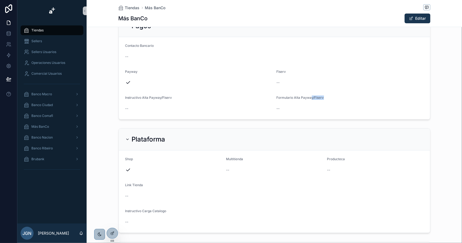
drag, startPoint x: 315, startPoint y: 96, endPoint x: 322, endPoint y: 95, distance: 7.6
click at [322, 95] on div "Formulario Alta Payway/Fiserv" at bounding box center [349, 98] width 147 height 6
drag, startPoint x: 147, startPoint y: 96, endPoint x: 170, endPoint y: 95, distance: 22.7
click at [170, 95] on div "Instructivo Alta Payway/Fiserv" at bounding box center [198, 98] width 147 height 6
drag, startPoint x: 300, startPoint y: 98, endPoint x: 332, endPoint y: 97, distance: 32.5
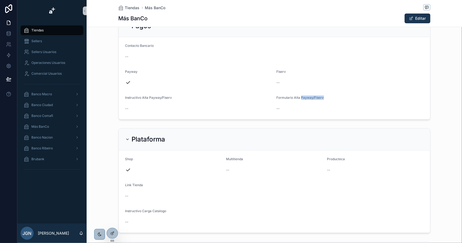
click at [332, 97] on div "Formulario Alta Payway/Fiserv" at bounding box center [349, 98] width 147 height 6
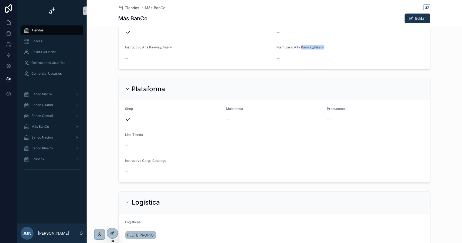
scroll to position [162, 0]
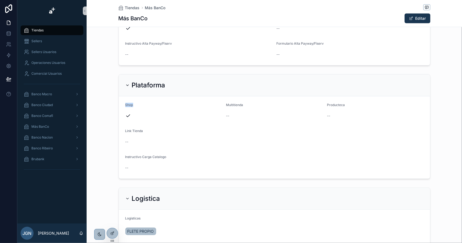
drag, startPoint x: 123, startPoint y: 105, endPoint x: 178, endPoint y: 112, distance: 55.7
click at [156, 109] on form "Shop Multitienda -- Producteca -- Link Tienda -- Instructivo Carga Catalogo --" at bounding box center [274, 137] width 311 height 82
click at [321, 110] on form "Shop Multitienda -- Producteca -- Link Tienda -- Instructivo Carga Catalogo --" at bounding box center [274, 137] width 311 height 82
click at [330, 113] on div "--" at bounding box center [375, 115] width 97 height 5
drag, startPoint x: 323, startPoint y: 102, endPoint x: 334, endPoint y: 113, distance: 15.3
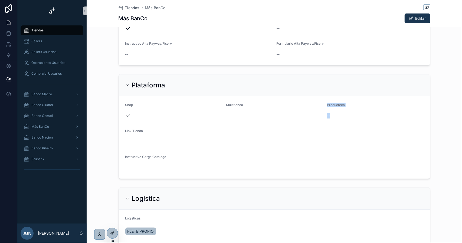
click at [334, 113] on form "Shop Multitienda -- Producteca -- Link Tienda -- Instructivo Carga Catalogo --" at bounding box center [274, 137] width 311 height 82
click at [405, 18] on button "Editar" at bounding box center [417, 19] width 26 height 10
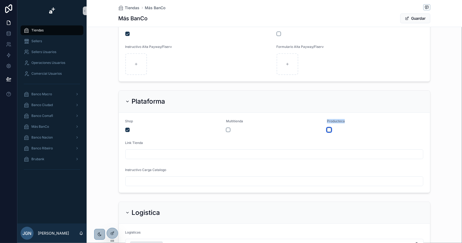
click at [327, 129] on button "scrollable content" at bounding box center [329, 130] width 4 height 4
click at [328, 130] on button "scrollable content" at bounding box center [329, 130] width 4 height 4
click at [338, 132] on form "Shop Multitienda Producteca Link Tienda Instructivo Carga Catalogo" at bounding box center [274, 152] width 311 height 80
click at [408, 18] on button "Guardar" at bounding box center [415, 19] width 30 height 10
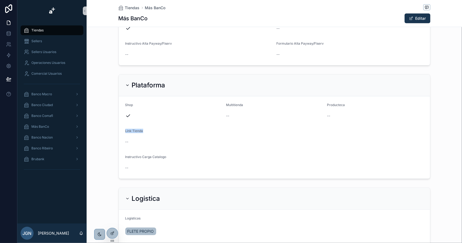
drag, startPoint x: 122, startPoint y: 129, endPoint x: 161, endPoint y: 156, distance: 47.2
click at [162, 134] on form "Shop Multitienda -- Producteca -- Link Tienda -- Instructivo Carga Catalogo --" at bounding box center [274, 137] width 311 height 82
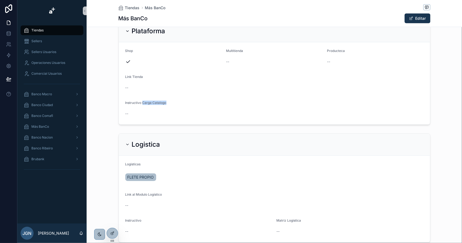
drag, startPoint x: 140, startPoint y: 102, endPoint x: 178, endPoint y: 107, distance: 38.4
click at [171, 104] on div "Instructivo Carga Catalogo" at bounding box center [274, 104] width 298 height 6
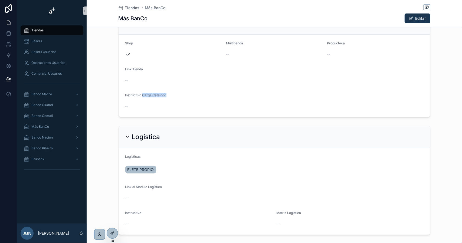
scroll to position [251, 0]
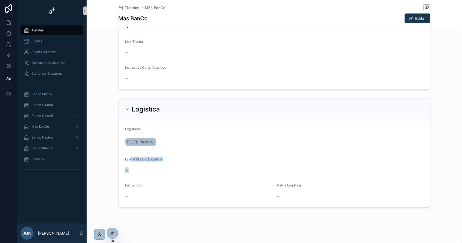
drag, startPoint x: 151, startPoint y: 168, endPoint x: 155, endPoint y: 173, distance: 6.4
click at [155, 173] on div "Link al Modulo Logístico --" at bounding box center [274, 165] width 298 height 17
click at [155, 171] on div "--" at bounding box center [274, 169] width 298 height 5
drag, startPoint x: 122, startPoint y: 128, endPoint x: 312, endPoint y: 181, distance: 198.0
click at [312, 181] on form "Logisticas FLETE PROPIO Link al Modulo Logístico -- Instructivo -- Matriz Logis…" at bounding box center [274, 163] width 311 height 87
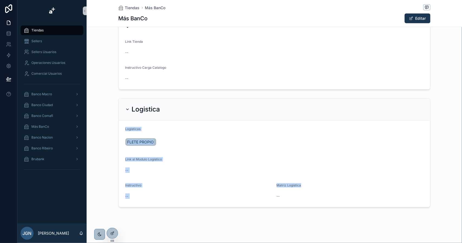
click at [327, 186] on div "Matriz Logistica" at bounding box center [349, 186] width 147 height 6
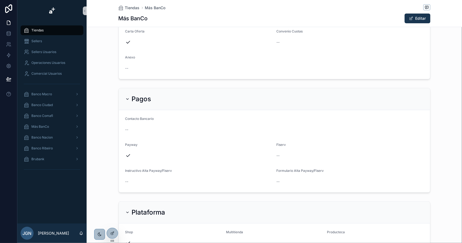
scroll to position [0, 0]
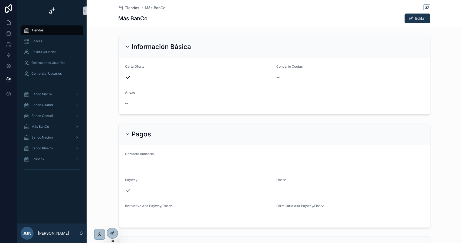
click at [126, 102] on div "--" at bounding box center [198, 103] width 147 height 5
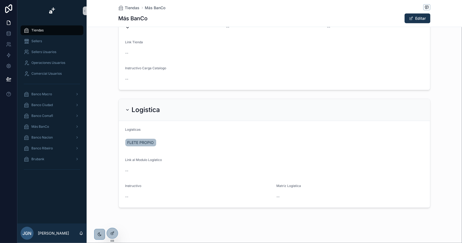
scroll to position [251, 0]
click at [6, 31] on link at bounding box center [8, 33] width 17 height 11
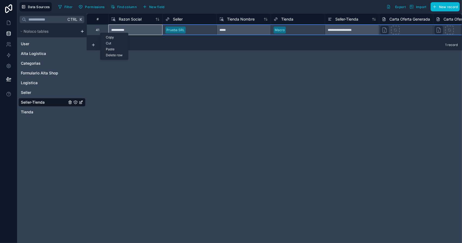
click at [111, 55] on div "Delete row" at bounding box center [114, 55] width 28 height 6
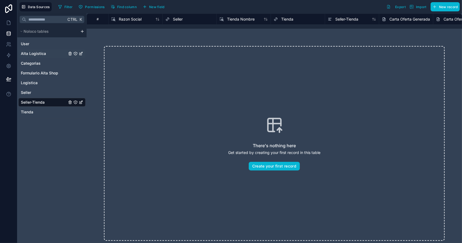
click at [36, 51] on span "Alta Logistica" at bounding box center [33, 53] width 25 height 5
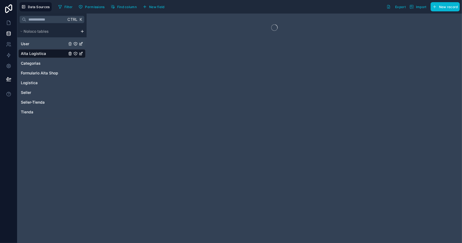
click at [37, 41] on link "User" at bounding box center [44, 43] width 46 height 5
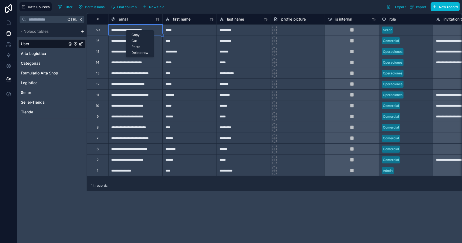
click at [139, 54] on div "Delete row" at bounding box center [140, 53] width 28 height 6
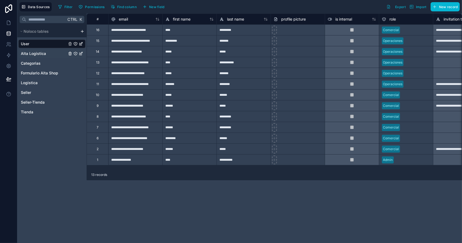
click at [46, 52] on link "Alta Logistica" at bounding box center [44, 53] width 46 height 5
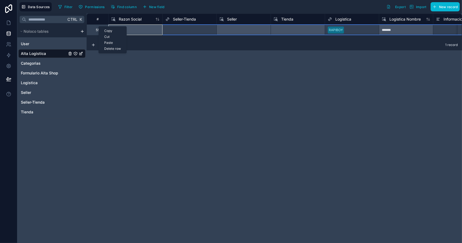
click at [110, 48] on div "Delete row" at bounding box center [113, 49] width 28 height 6
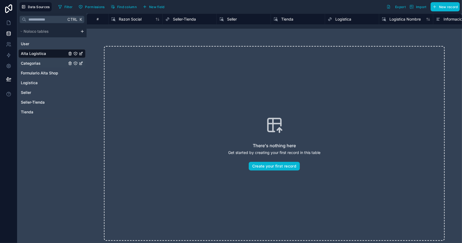
click at [39, 62] on span "Categorias" at bounding box center [31, 63] width 20 height 5
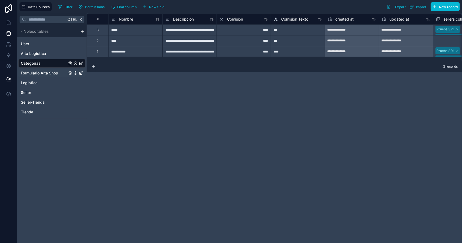
click at [39, 72] on span "Formulario Alta Shop" at bounding box center [39, 72] width 37 height 5
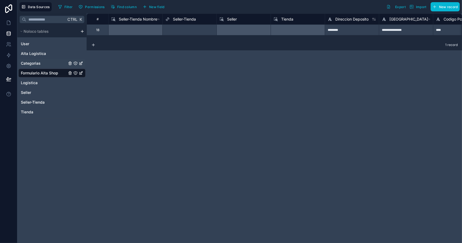
click at [40, 63] on span "Categorias" at bounding box center [31, 63] width 20 height 5
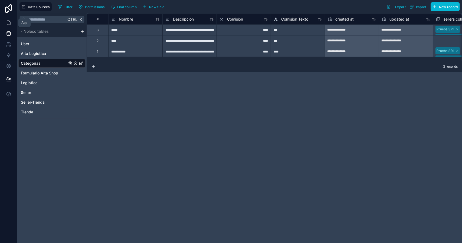
click at [11, 21] on icon at bounding box center [8, 22] width 5 height 5
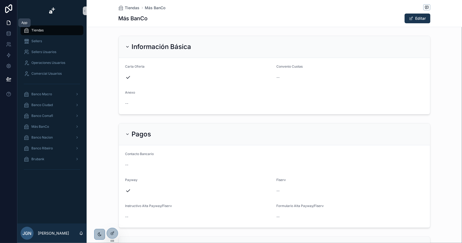
click at [13, 22] on link at bounding box center [8, 22] width 17 height 11
click at [10, 34] on icon at bounding box center [8, 33] width 5 height 5
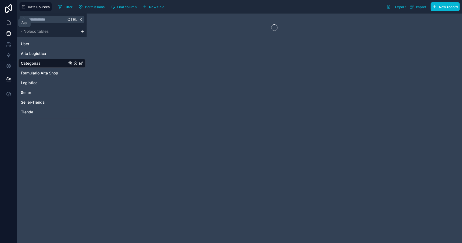
click at [8, 21] on icon at bounding box center [8, 22] width 5 height 5
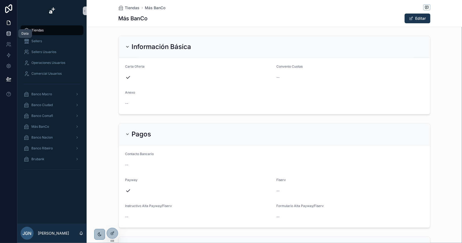
click at [10, 35] on icon at bounding box center [9, 35] width 4 height 2
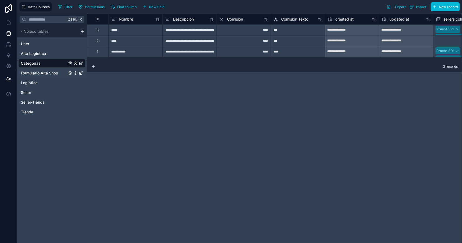
click at [41, 72] on span "Formulario Alta Shop" at bounding box center [39, 72] width 37 height 5
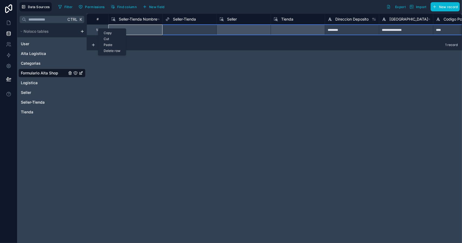
click at [106, 48] on div "Delete row" at bounding box center [112, 51] width 28 height 6
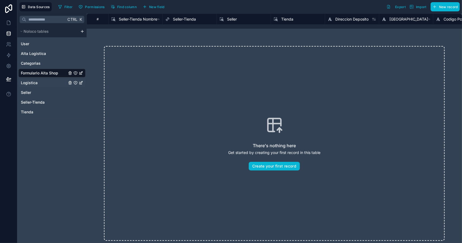
click at [38, 81] on link "Logistica" at bounding box center [44, 82] width 46 height 5
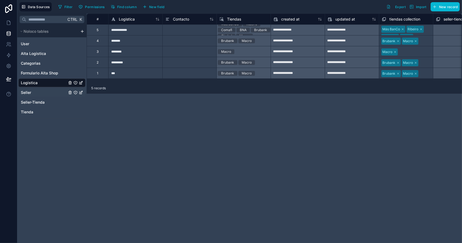
click at [44, 88] on div "Seller" at bounding box center [51, 92] width 67 height 9
click at [38, 93] on link "Seller" at bounding box center [44, 92] width 46 height 5
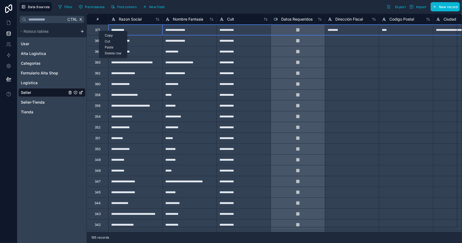
click at [114, 54] on div "Delete row" at bounding box center [113, 53] width 28 height 6
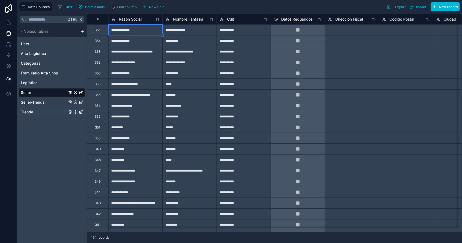
click at [39, 101] on span "Seller-Tienda" at bounding box center [33, 102] width 24 height 5
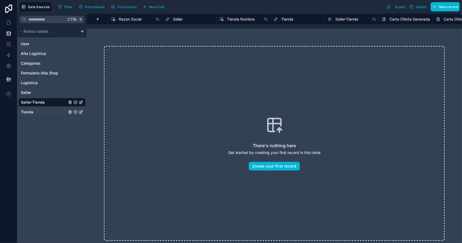
click at [35, 113] on link "Tienda" at bounding box center [44, 111] width 46 height 5
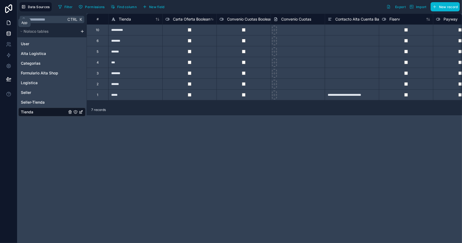
click at [10, 21] on icon at bounding box center [8, 22] width 5 height 5
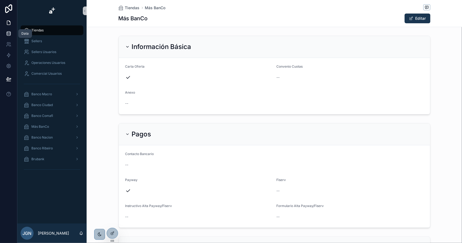
click at [9, 32] on icon at bounding box center [8, 33] width 5 height 5
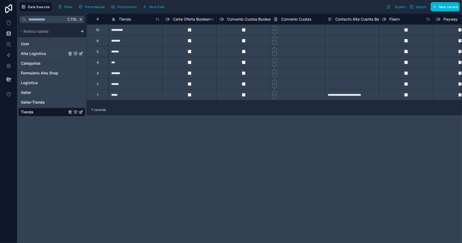
click at [38, 54] on span "Alta Logistica" at bounding box center [33, 53] width 25 height 5
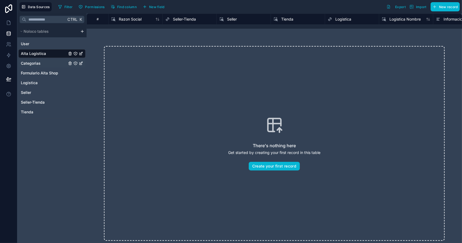
click at [39, 65] on span "Categorias" at bounding box center [31, 63] width 20 height 5
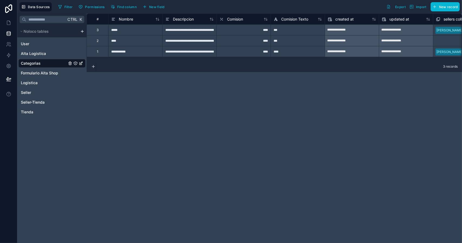
click at [237, 29] on div "****" at bounding box center [243, 29] width 54 height 11
click at [238, 49] on div "****" at bounding box center [243, 51] width 54 height 11
click at [244, 31] on div "****" at bounding box center [243, 29] width 54 height 11
click at [245, 51] on div "****" at bounding box center [243, 51] width 54 height 11
click at [245, 32] on div "****" at bounding box center [243, 29] width 54 height 11
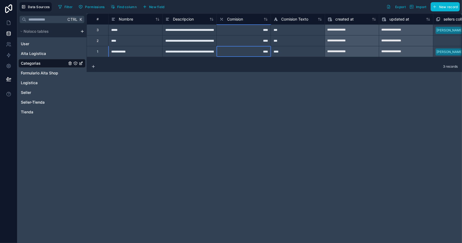
drag, startPoint x: 263, startPoint y: 52, endPoint x: 270, endPoint y: 52, distance: 6.2
click at [263, 52] on div "****" at bounding box center [243, 51] width 54 height 11
click at [295, 42] on div "***" at bounding box center [297, 40] width 54 height 11
click at [303, 97] on div "**********" at bounding box center [274, 128] width 375 height 229
click at [242, 30] on div "****" at bounding box center [243, 29] width 54 height 11
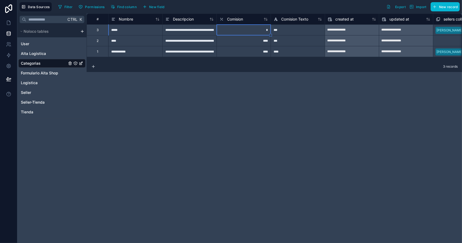
type input "**"
click at [253, 49] on div "****" at bounding box center [243, 51] width 54 height 11
type input "**"
drag, startPoint x: 297, startPoint y: 100, endPoint x: 296, endPoint y: 96, distance: 4.4
click at [297, 97] on div "**********" at bounding box center [274, 128] width 375 height 229
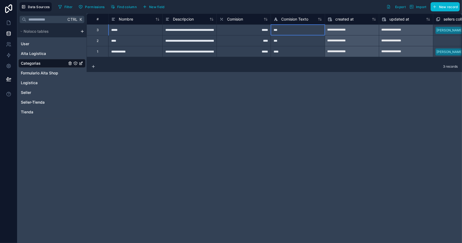
click at [289, 30] on div "***" at bounding box center [297, 29] width 54 height 11
type input "*******"
click at [287, 53] on div "****" at bounding box center [297, 51] width 54 height 11
type input "****"
click at [307, 91] on div "**********" at bounding box center [274, 128] width 375 height 229
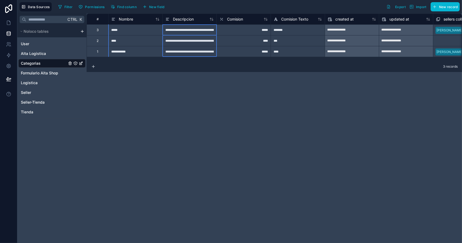
drag, startPoint x: 184, startPoint y: 29, endPoint x: 188, endPoint y: 51, distance: 21.6
click at [188, 51] on div "**********" at bounding box center [314, 35] width 454 height 43
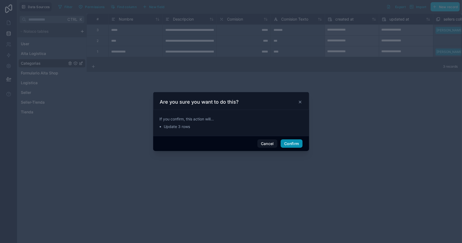
click at [290, 143] on button "Confirm" at bounding box center [291, 143] width 22 height 9
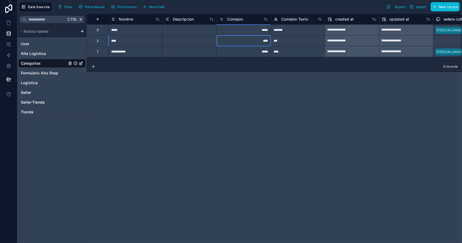
click at [259, 44] on div "****" at bounding box center [243, 40] width 54 height 11
type input "**"
click at [285, 43] on div "***" at bounding box center [297, 40] width 54 height 11
type input "*******"
click at [305, 84] on div "**********" at bounding box center [274, 128] width 375 height 229
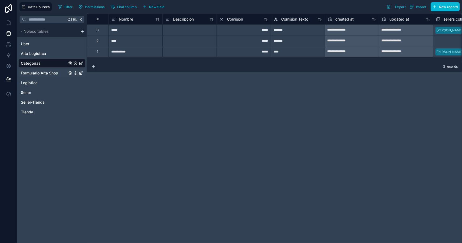
click at [37, 74] on span "Formulario Alta Shop" at bounding box center [39, 72] width 37 height 5
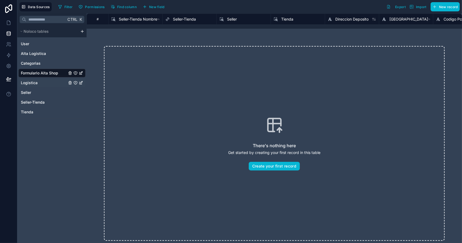
click at [35, 82] on span "Logistica" at bounding box center [29, 82] width 17 height 5
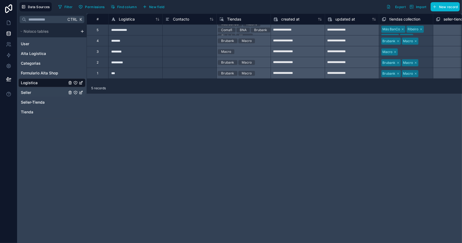
click at [35, 90] on link "Seller" at bounding box center [44, 92] width 46 height 5
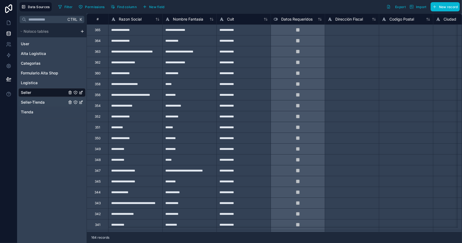
click at [44, 101] on span "Seller-Tienda" at bounding box center [33, 102] width 24 height 5
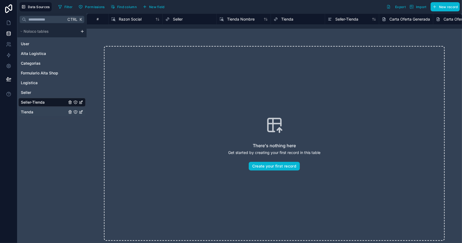
click at [35, 112] on link "Tienda" at bounding box center [44, 111] width 46 height 5
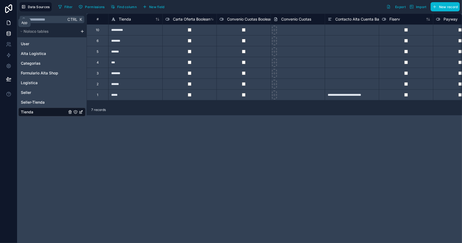
click at [8, 24] on icon at bounding box center [8, 22] width 5 height 5
